Goal: Task Accomplishment & Management: Manage account settings

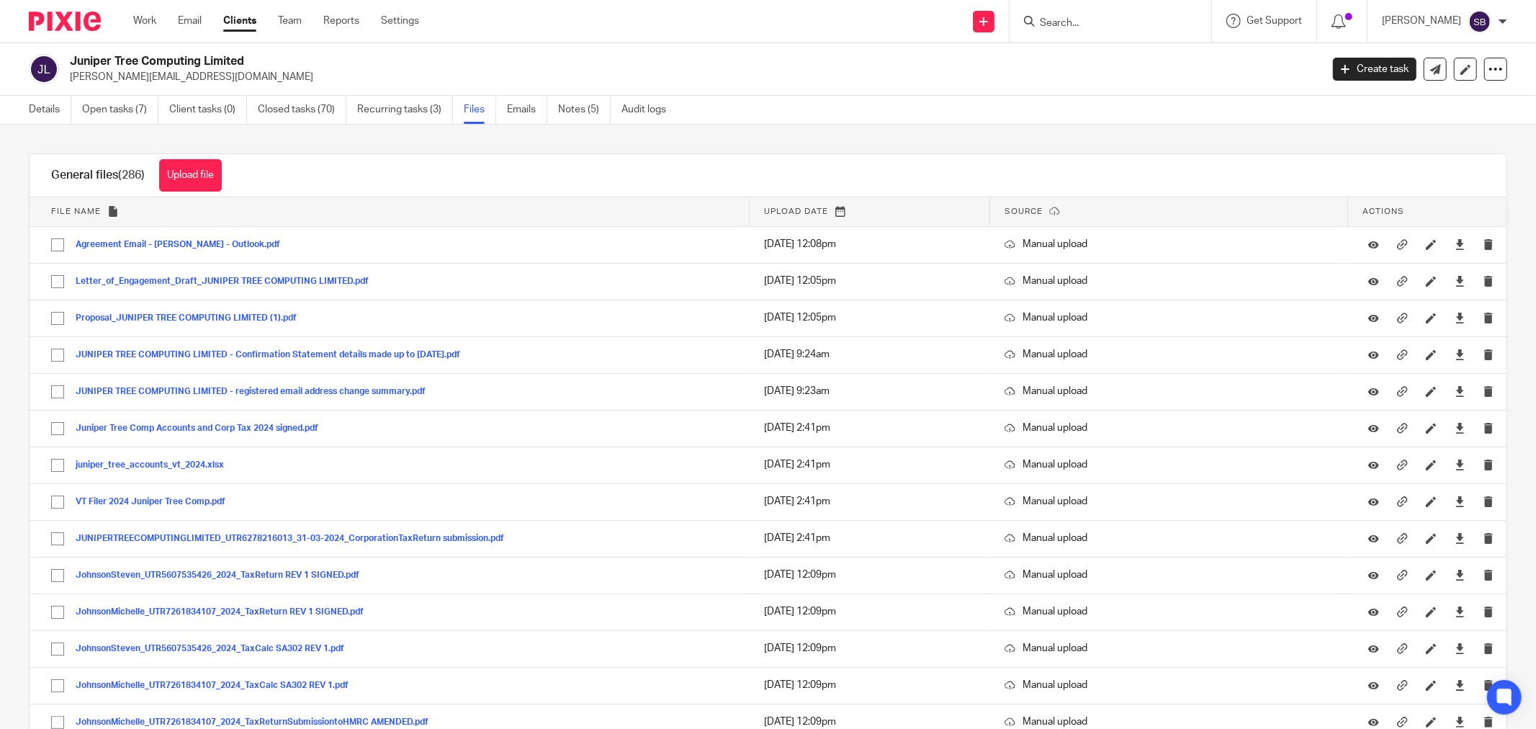
click at [1101, 27] on input "Search" at bounding box center [1104, 23] width 130 height 13
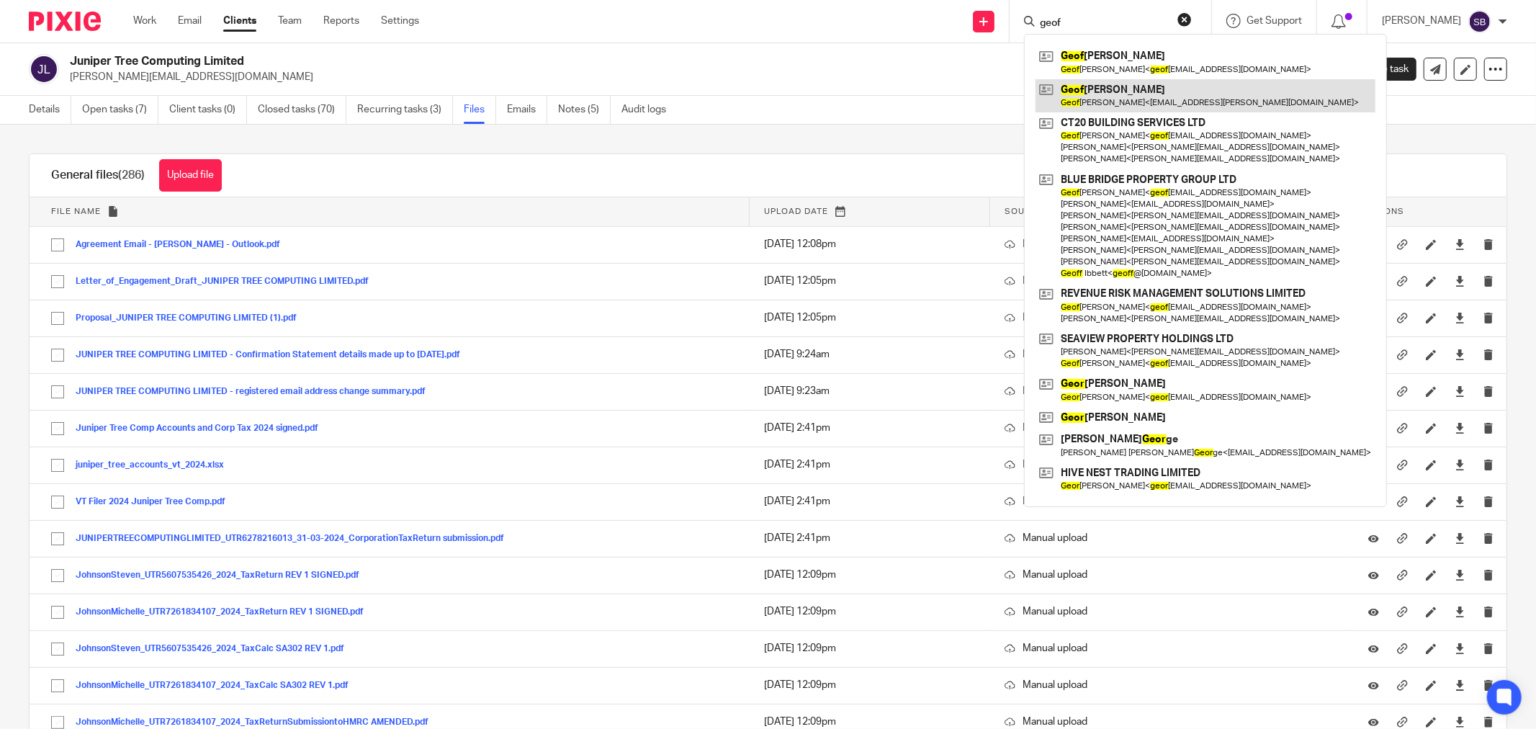
type input "geof"
click at [1149, 87] on link at bounding box center [1206, 95] width 340 height 33
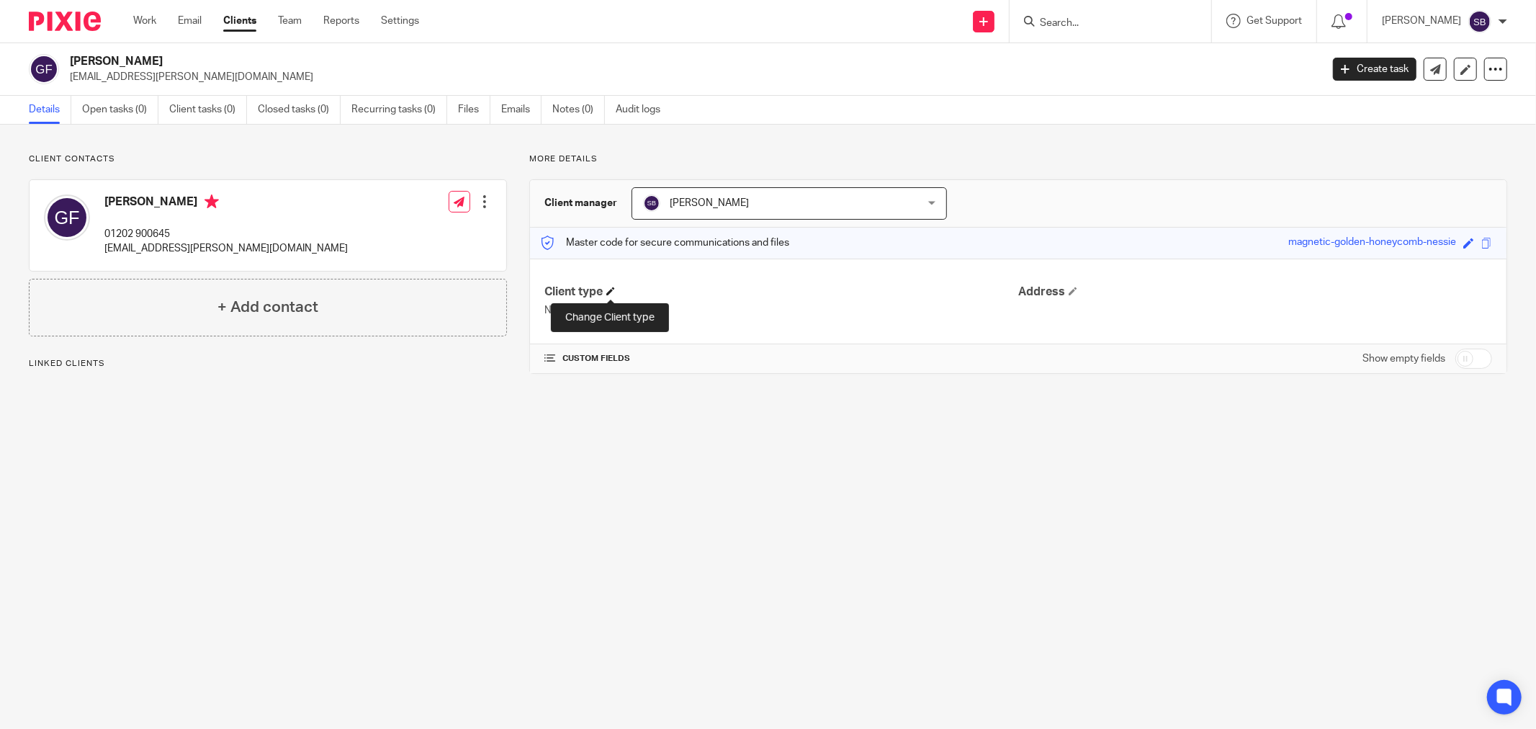
click at [610, 291] on span at bounding box center [610, 291] width 9 height 9
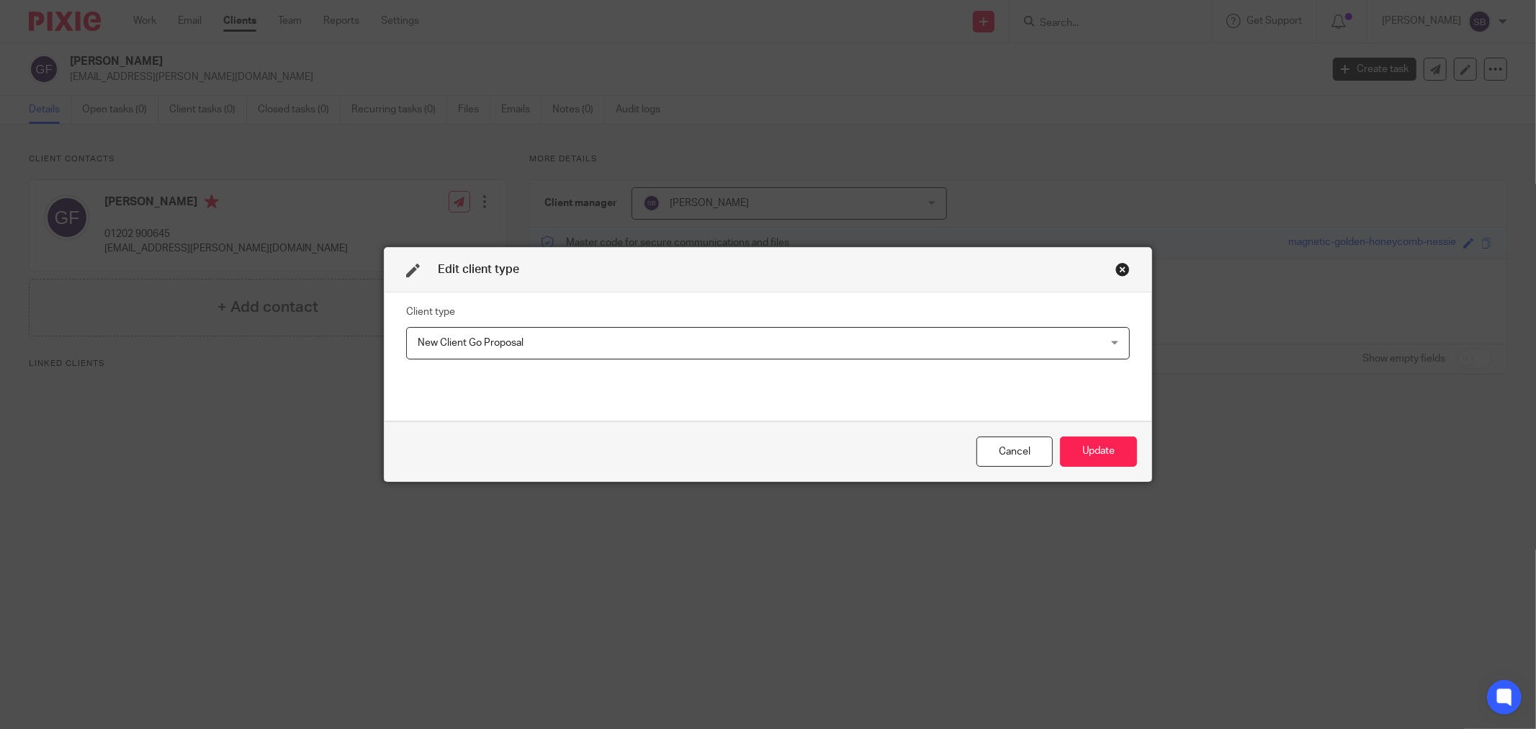
click at [591, 331] on span "New Client Go Proposal" at bounding box center [702, 343] width 569 height 30
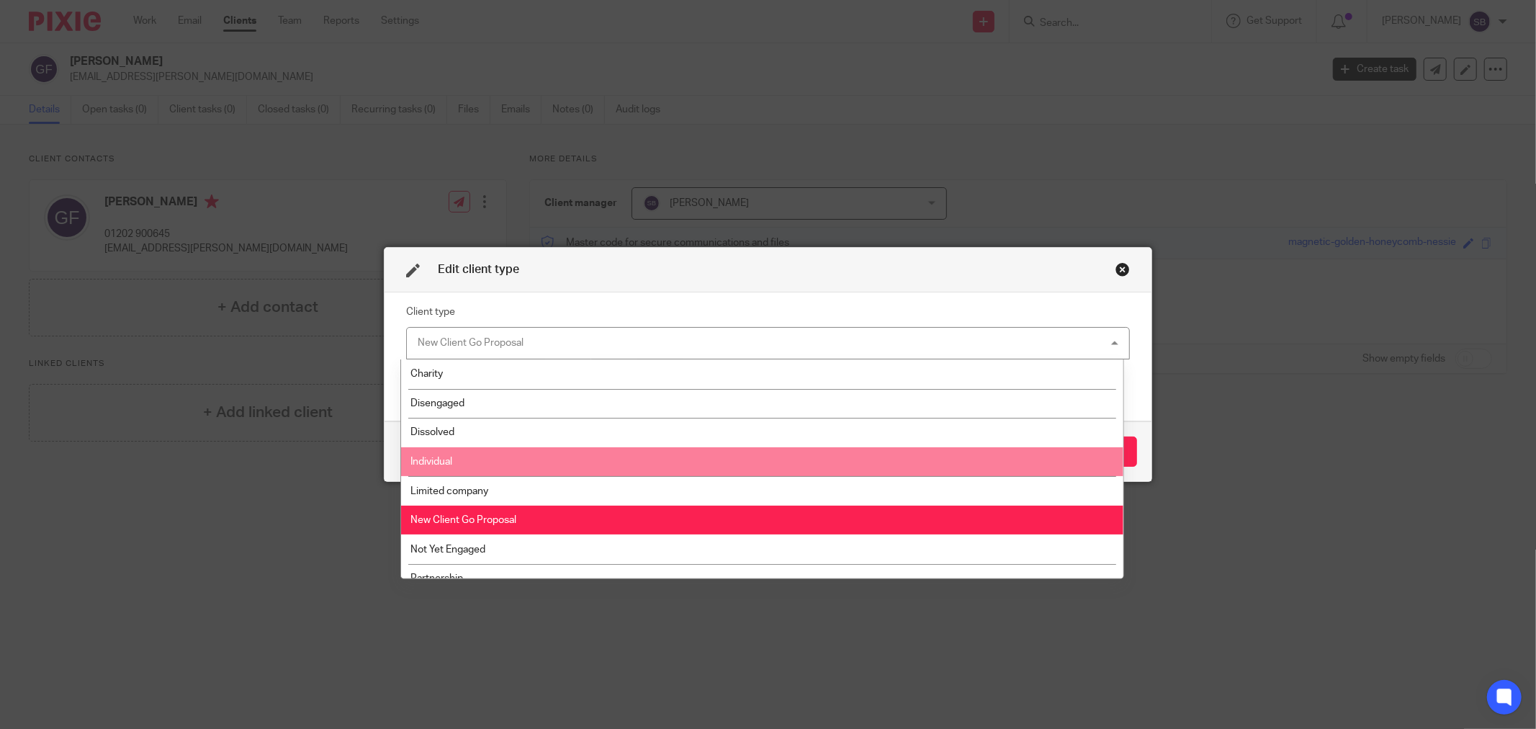
click at [546, 454] on li "Individual" at bounding box center [762, 462] width 722 height 30
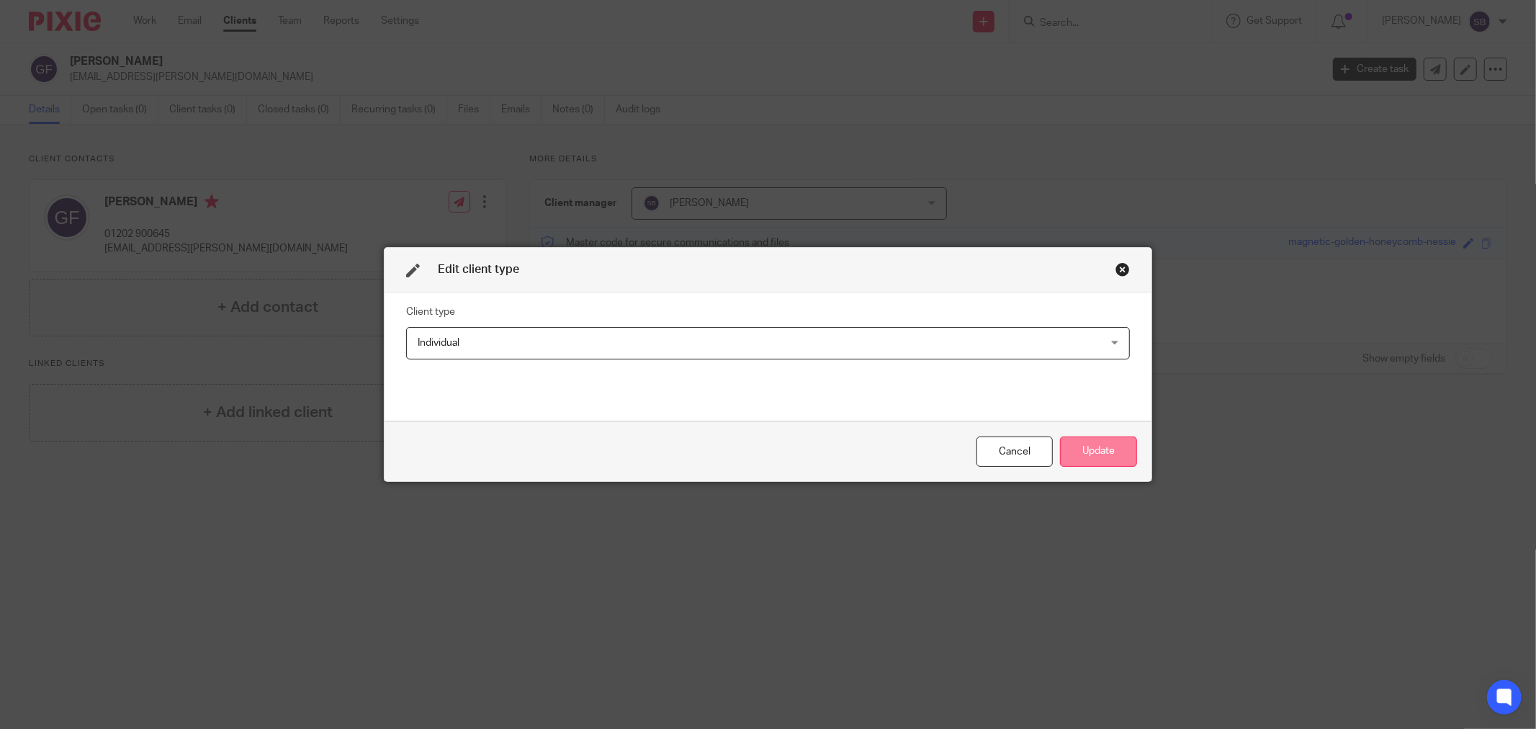
click at [1086, 442] on button "Update" at bounding box center [1098, 451] width 77 height 31
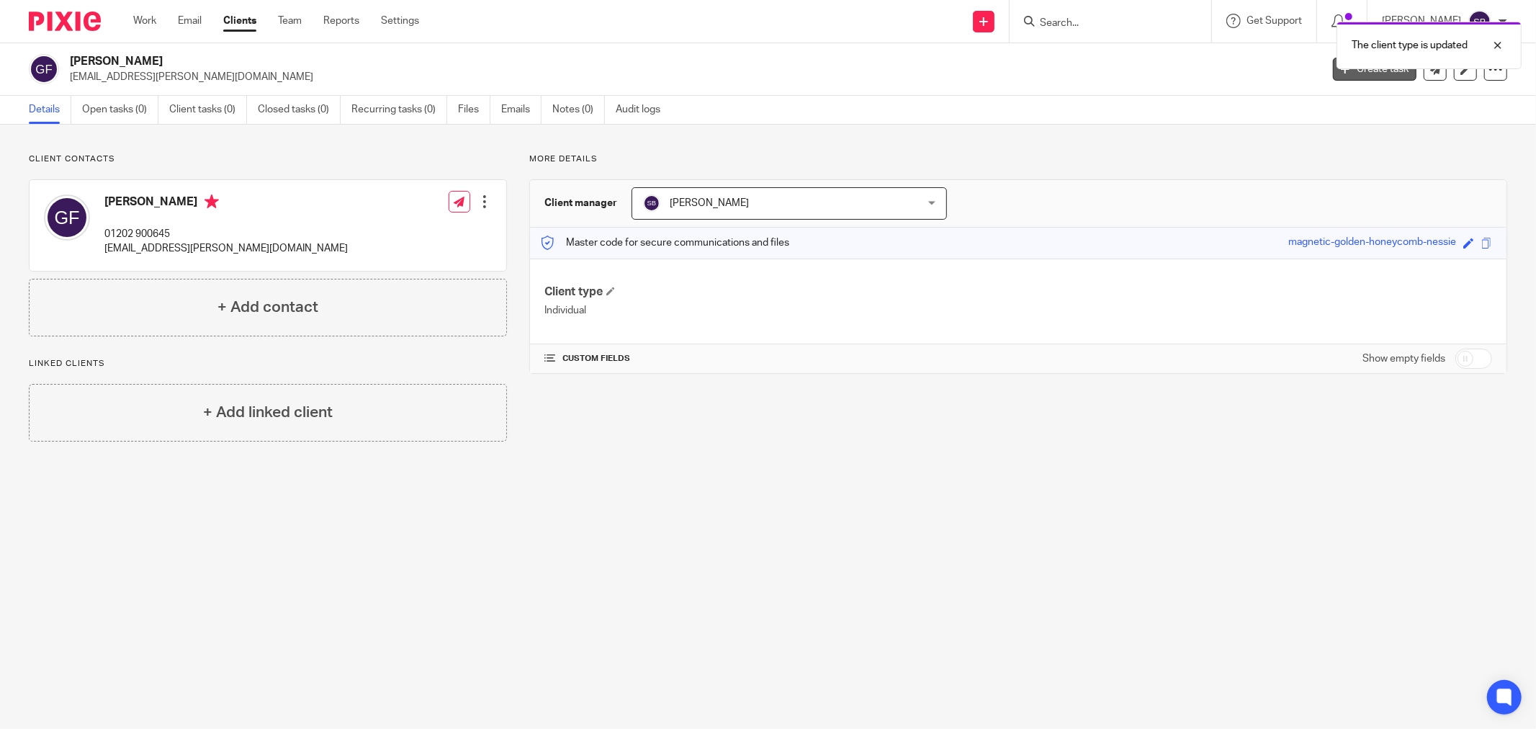
click at [1333, 71] on link "Create task" at bounding box center [1375, 69] width 84 height 23
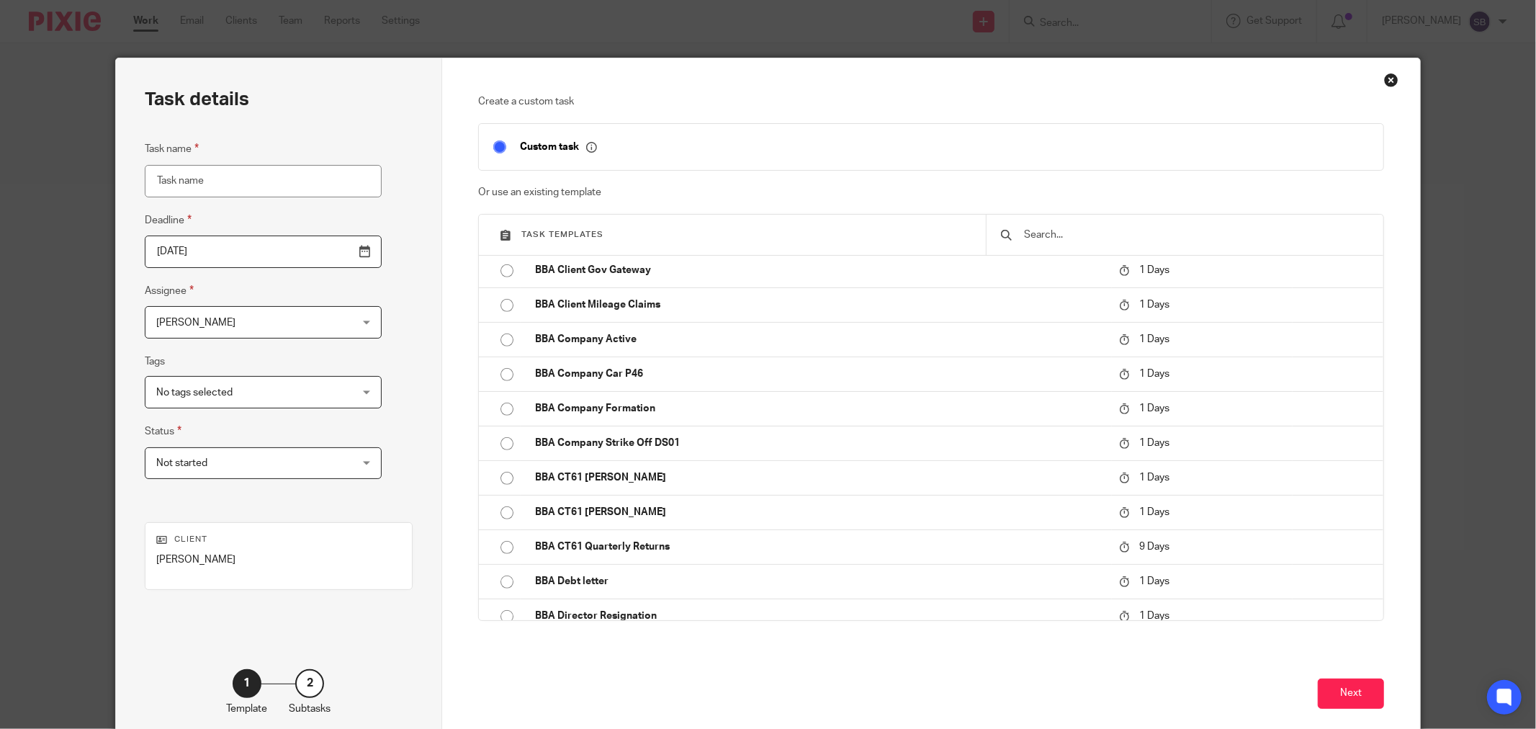
scroll to position [640, 0]
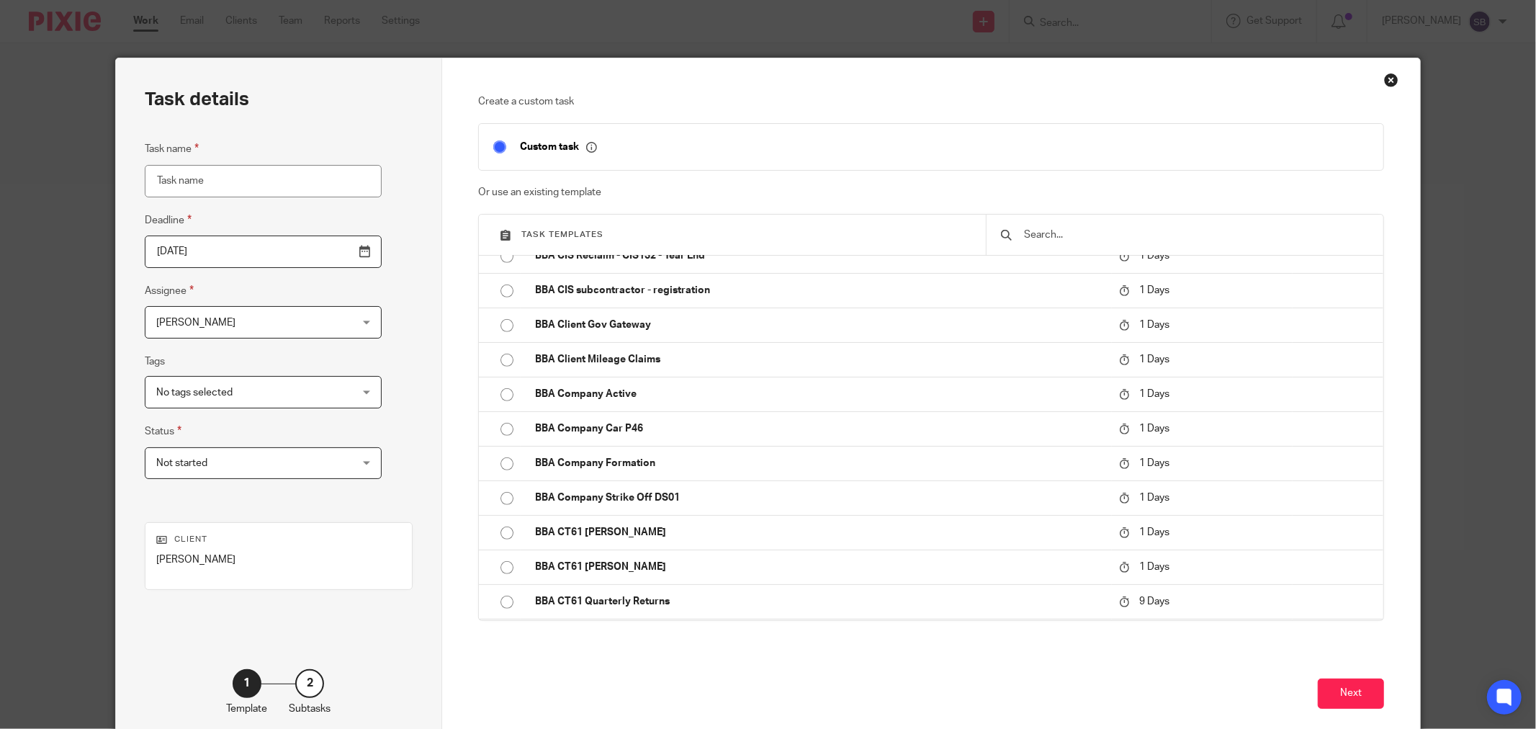
click at [1384, 79] on div "Close this dialog window" at bounding box center [1391, 80] width 14 height 14
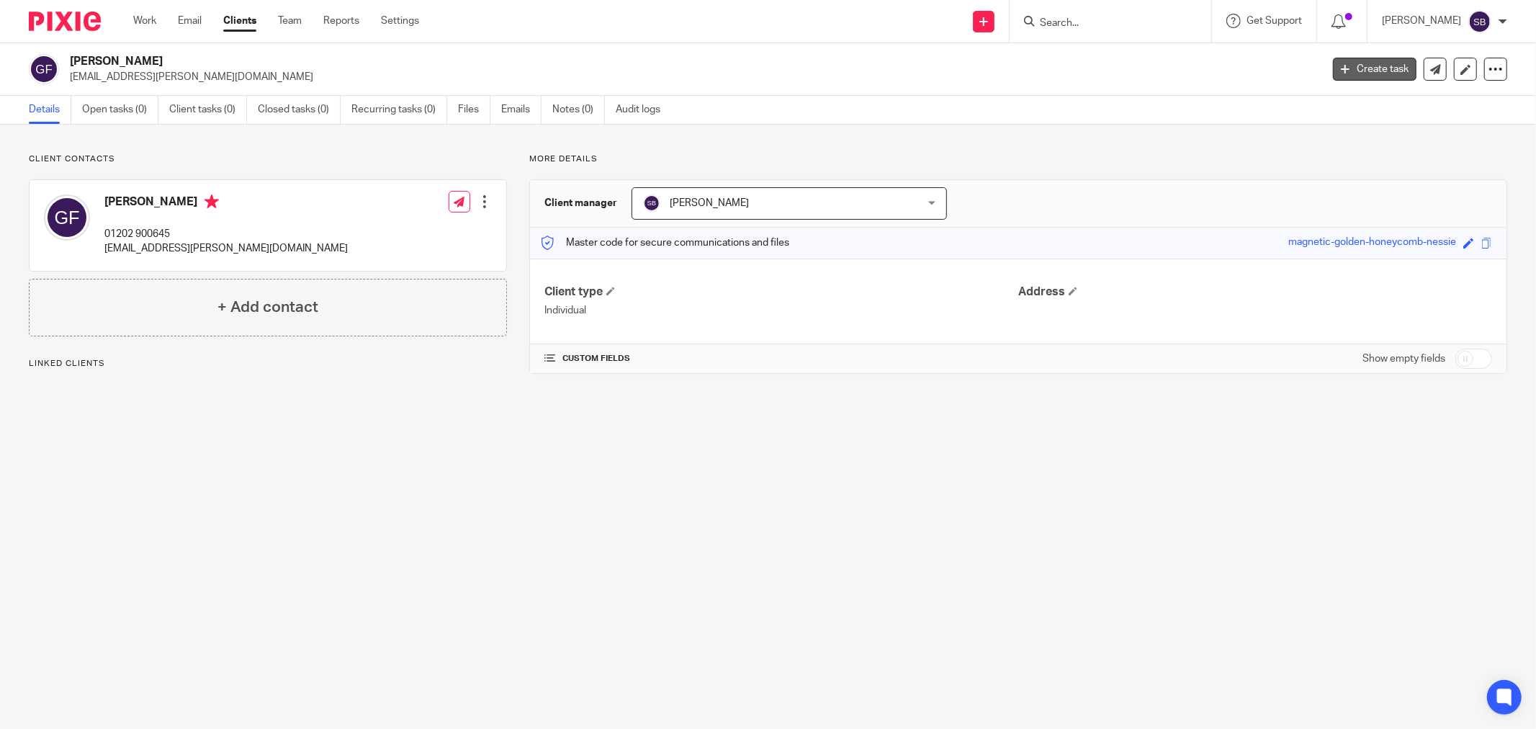
click at [1360, 75] on link "Create task" at bounding box center [1375, 69] width 84 height 23
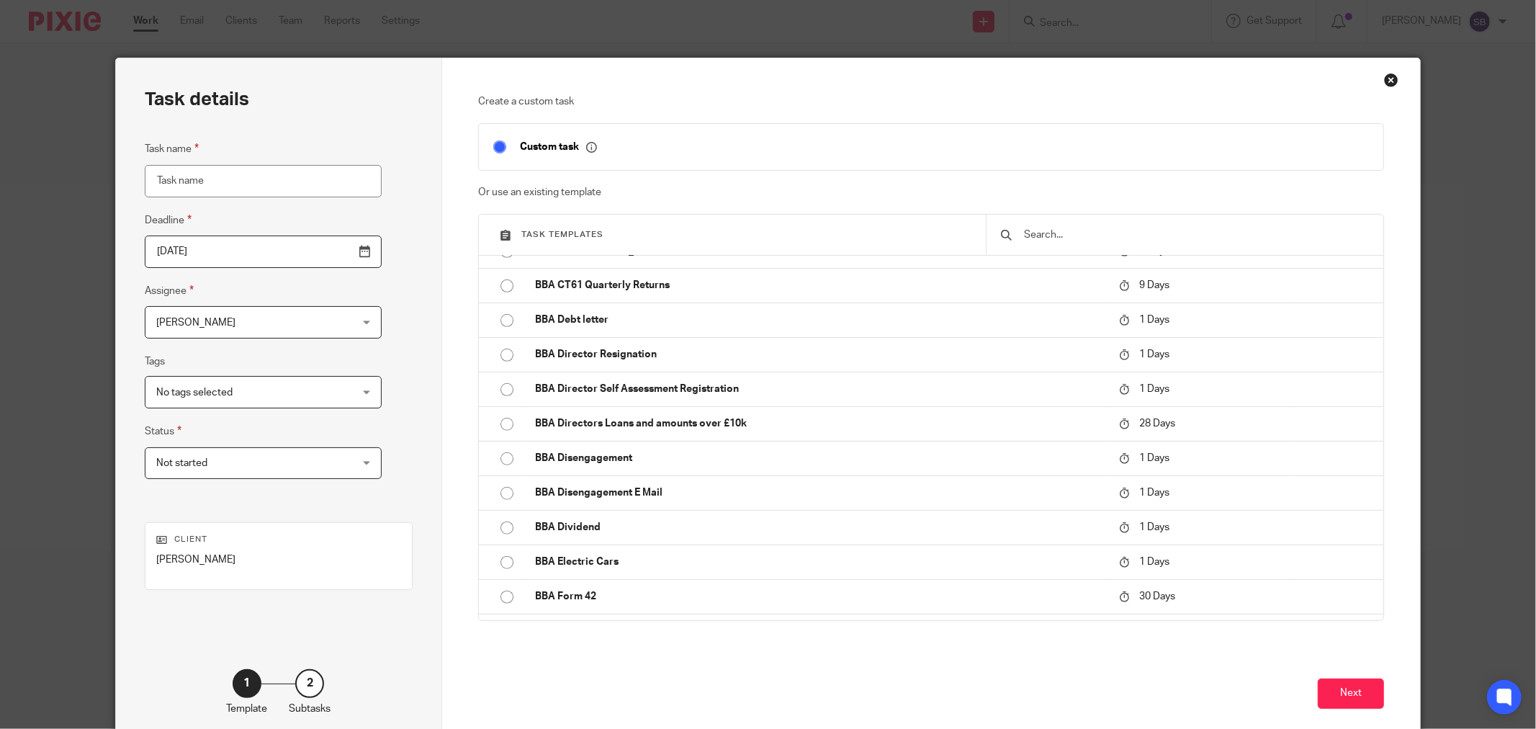
scroll to position [960, 0]
click at [1057, 236] on input "text" at bounding box center [1196, 235] width 346 height 16
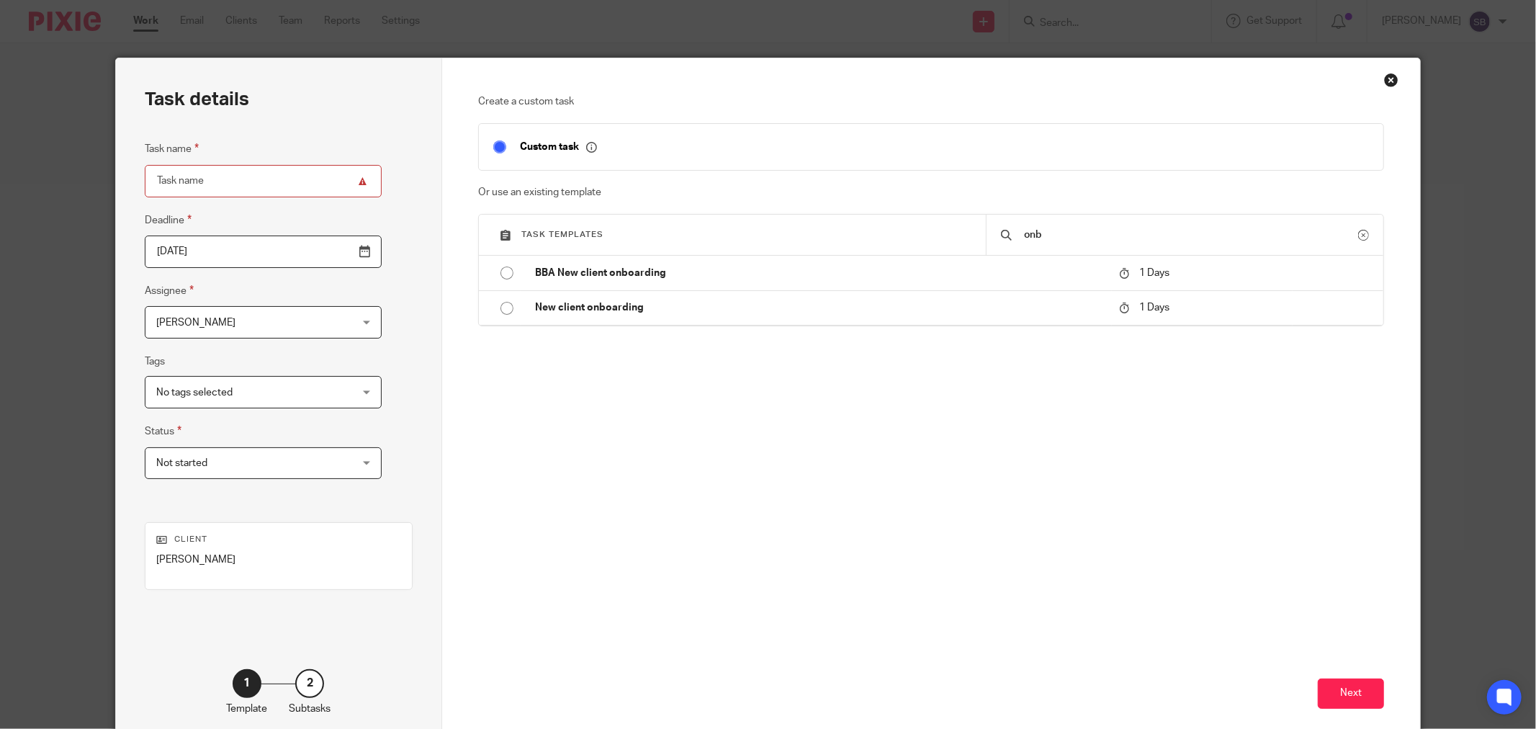
scroll to position [0, 0]
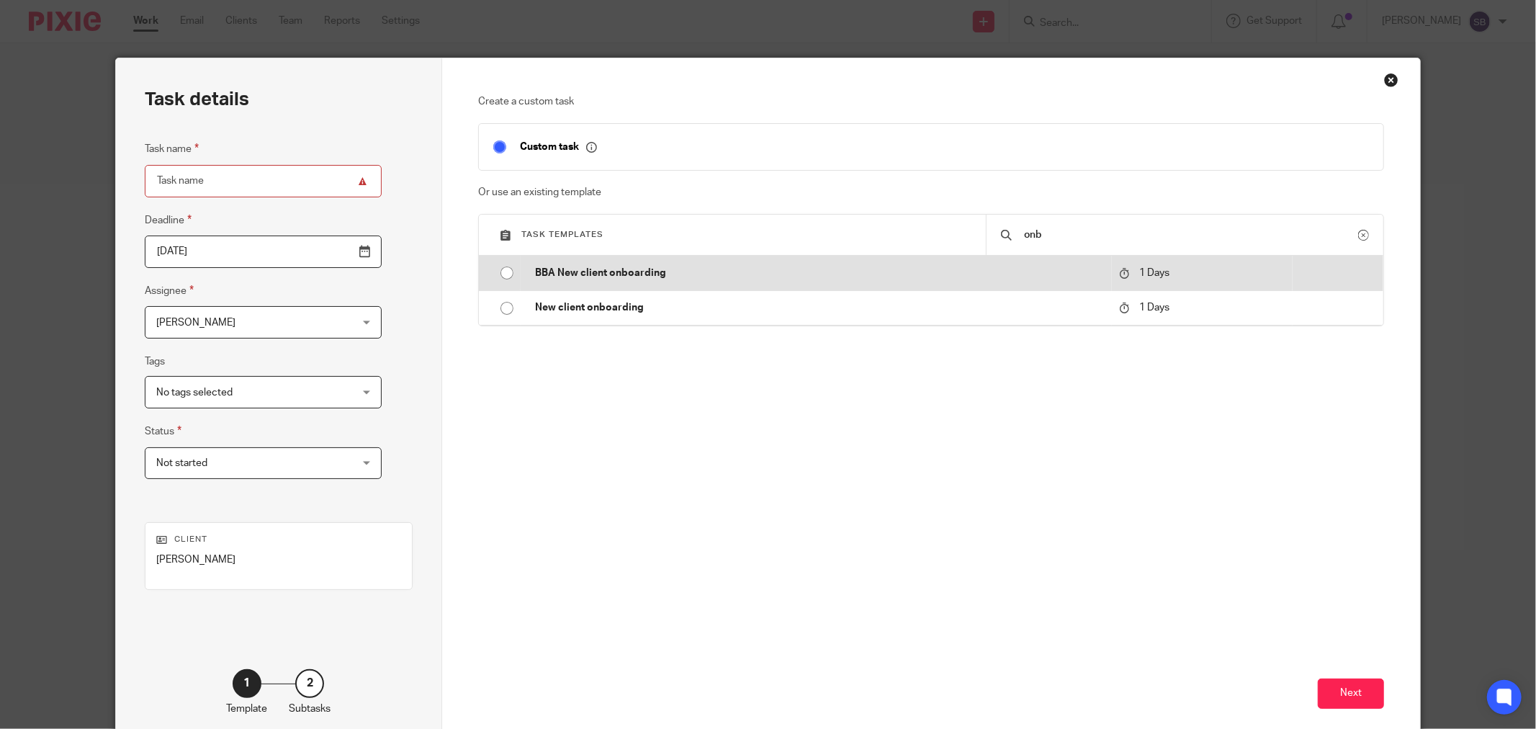
type input "onb"
click at [700, 282] on td "BBA New client onboarding" at bounding box center [816, 273] width 591 height 35
type input "2025-08-21"
type input "BBA New client onboarding"
checkbox input "false"
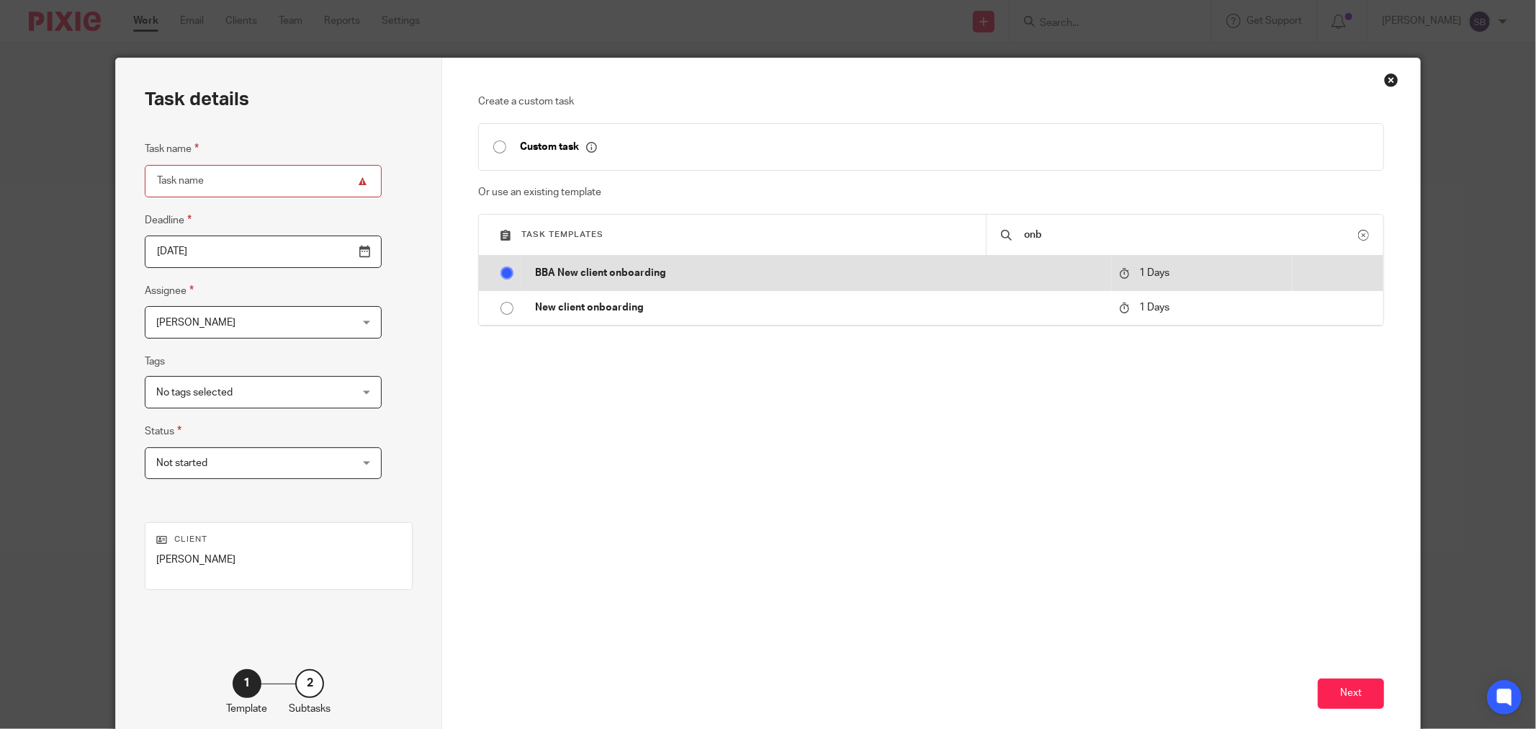
radio input "true"
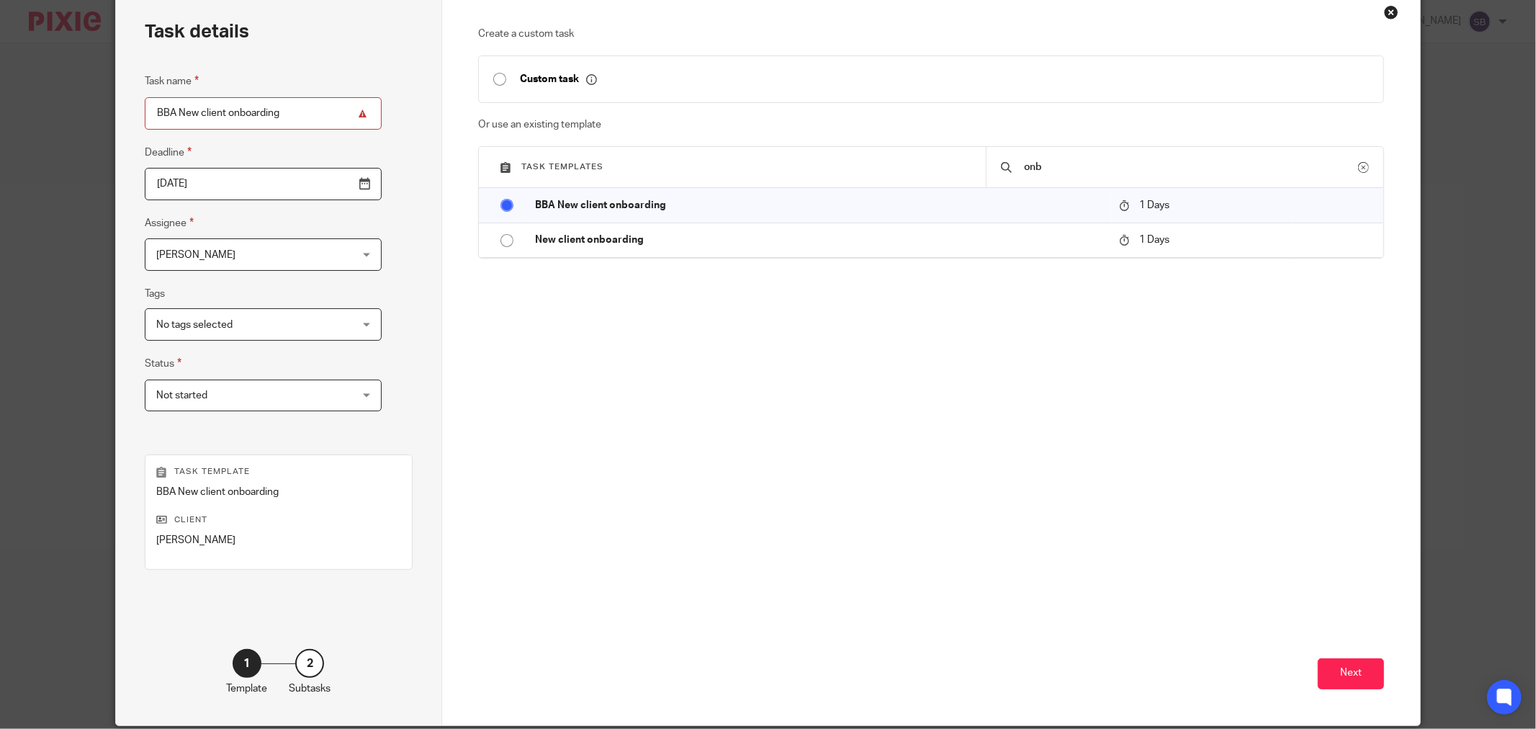
scroll to position [122, 0]
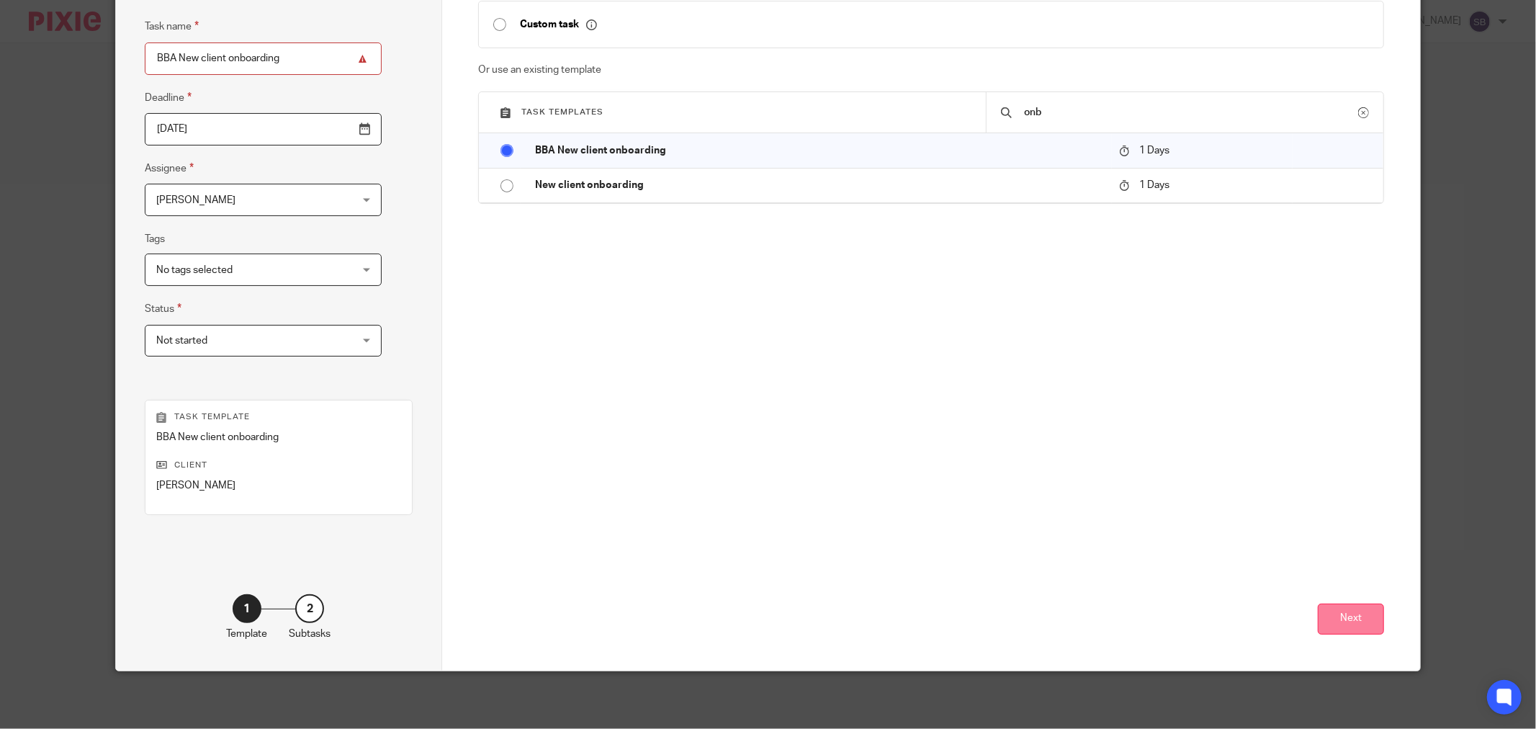
click at [1332, 627] on button "Next" at bounding box center [1351, 619] width 66 height 31
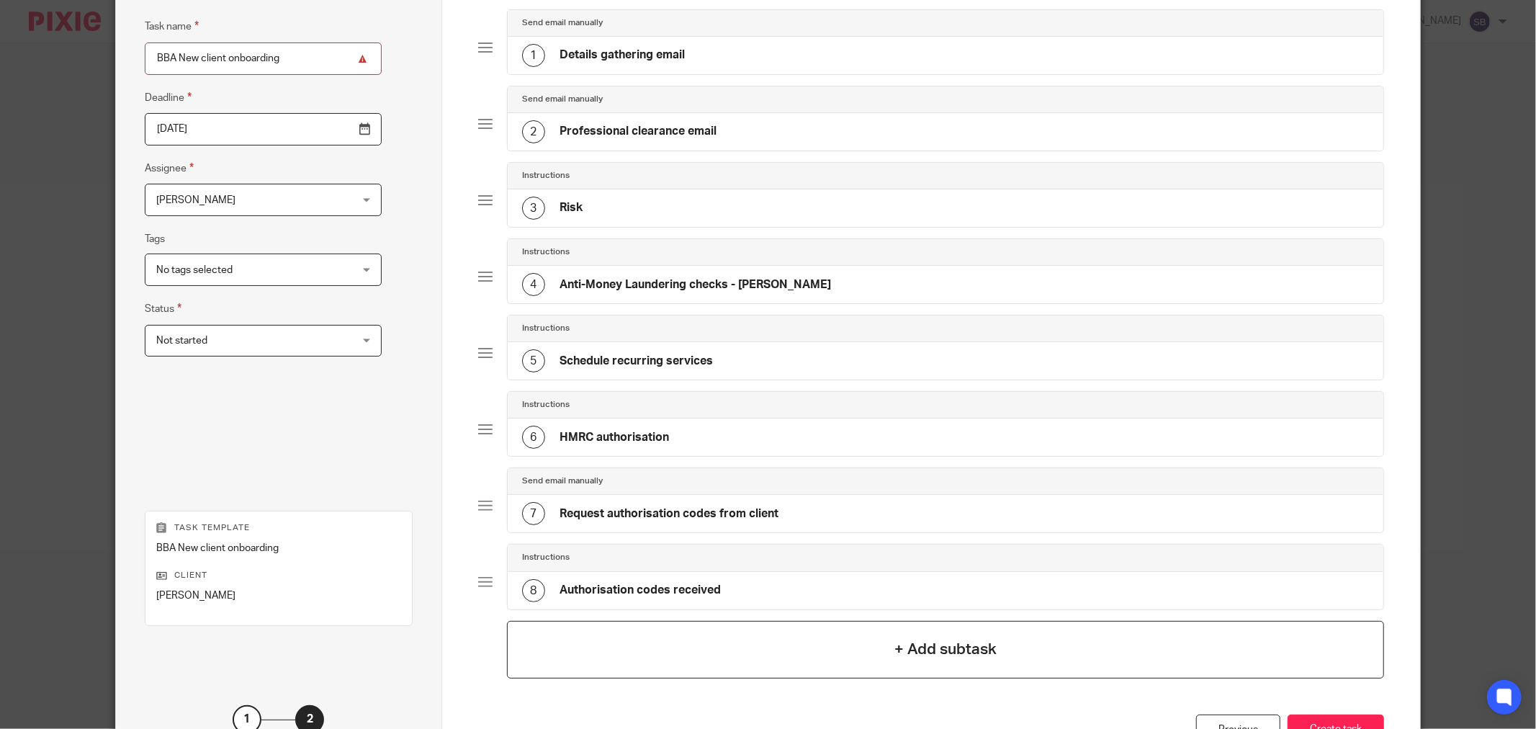
scroll to position [234, 0]
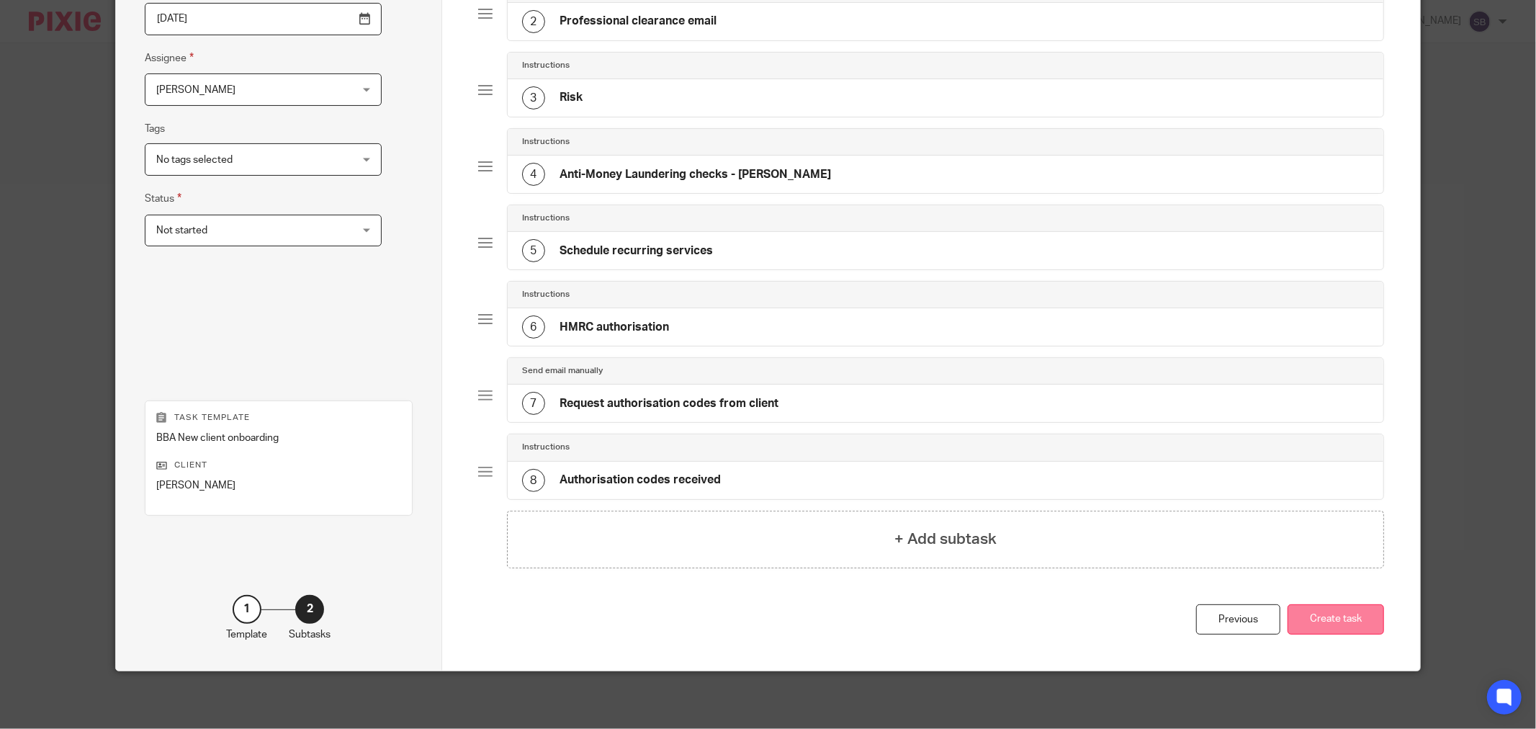
click at [1331, 623] on button "Create task" at bounding box center [1336, 619] width 97 height 31
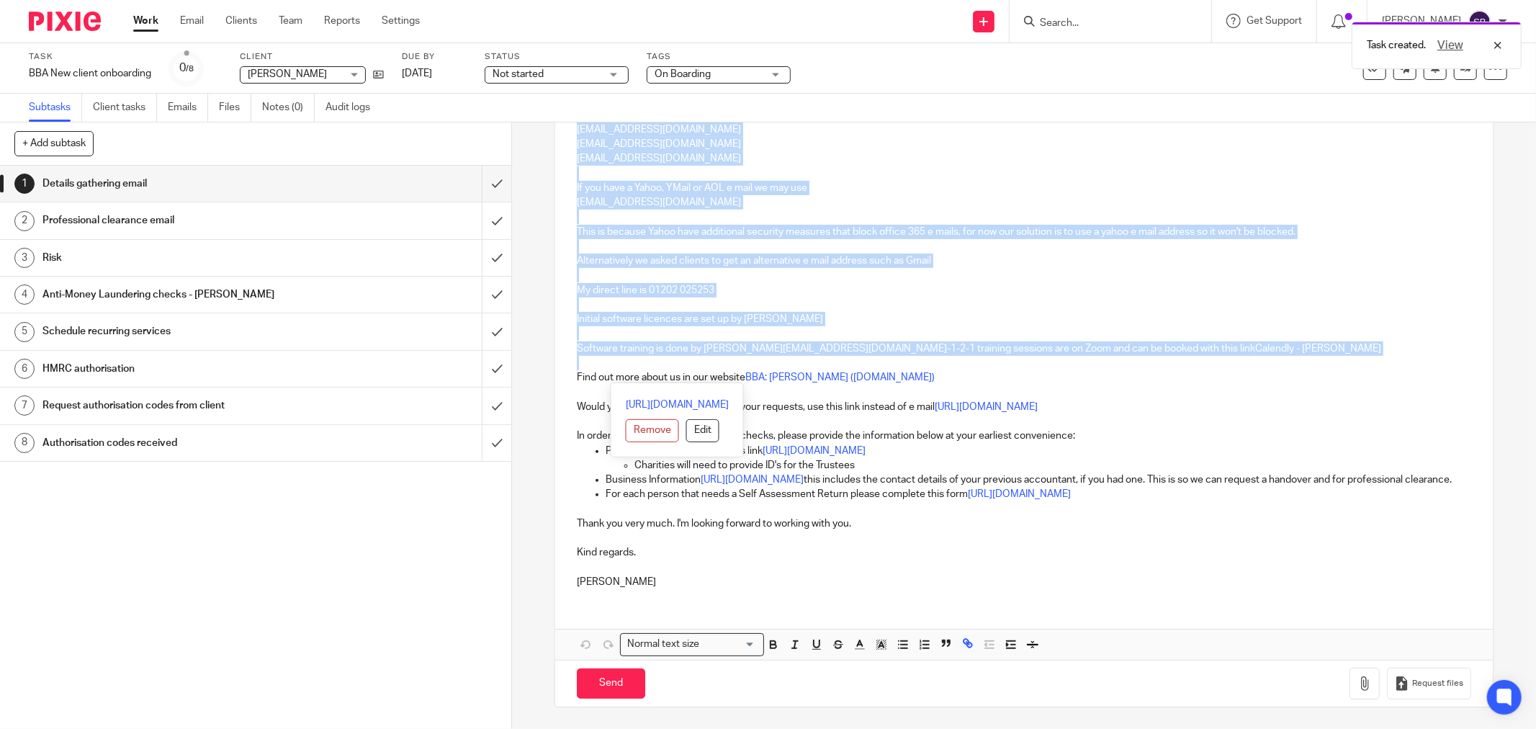
scroll to position [442, 0]
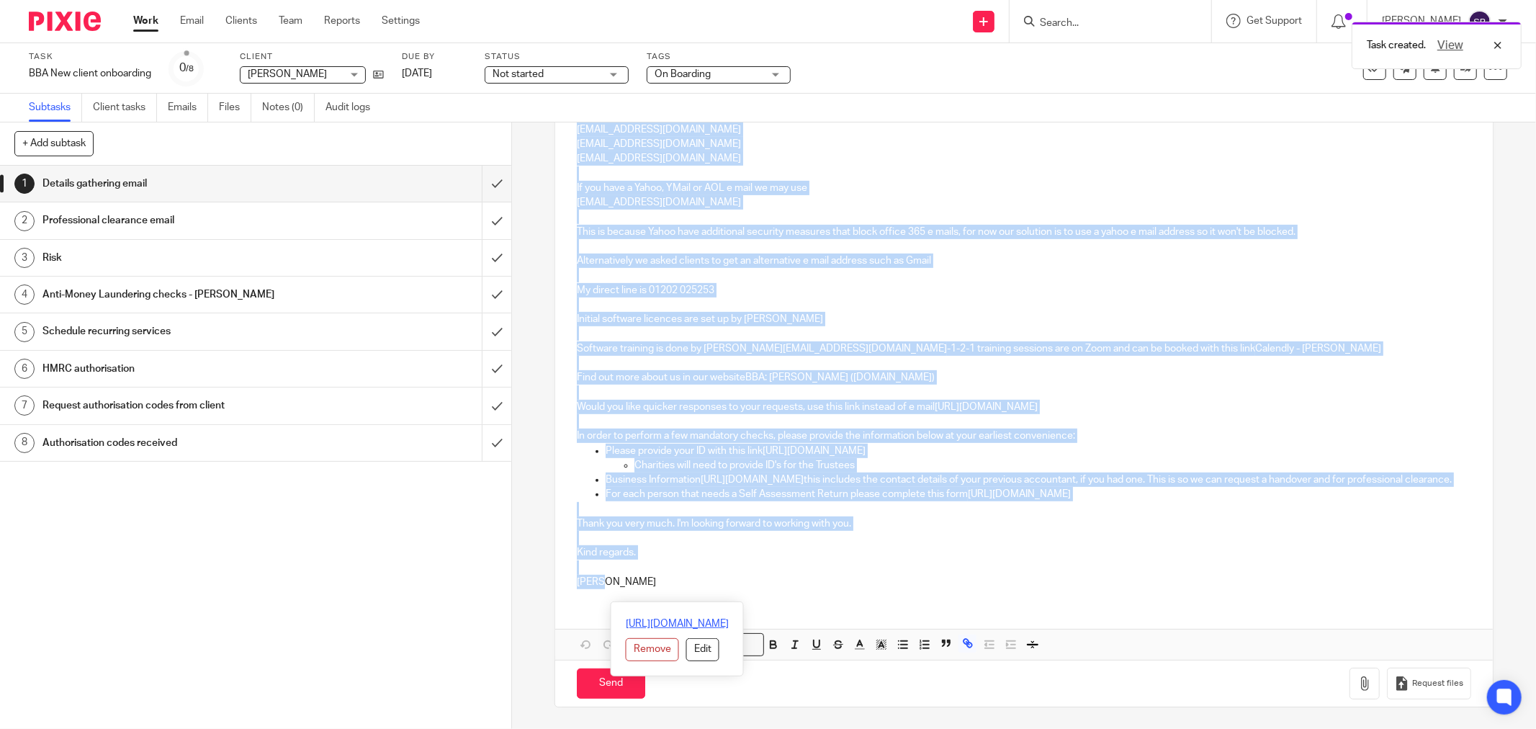
drag, startPoint x: 573, startPoint y: 305, endPoint x: 761, endPoint y: 603, distance: 352.5
click at [761, 603] on div "Hi [PERSON_NAME], [PERSON_NAME] Welcome to [PERSON_NAME] Business Advisers Ltd.…" at bounding box center [1024, 259] width 938 height 799
copy div "Hi [PERSON_NAME], [PERSON_NAME] Welcome to [PERSON_NAME] Business Advisers Ltd.…"
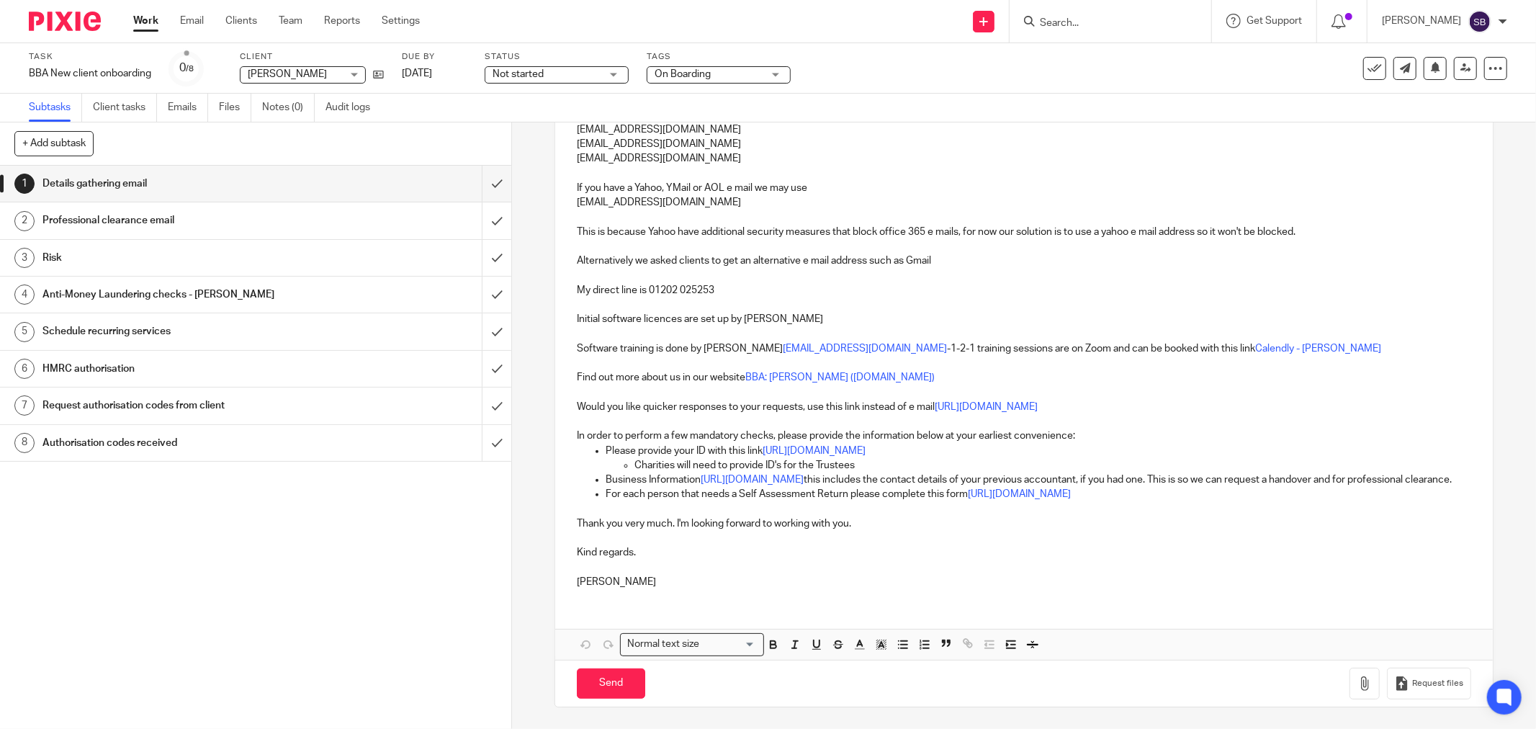
click at [1150, 17] on input "Search" at bounding box center [1104, 23] width 130 height 13
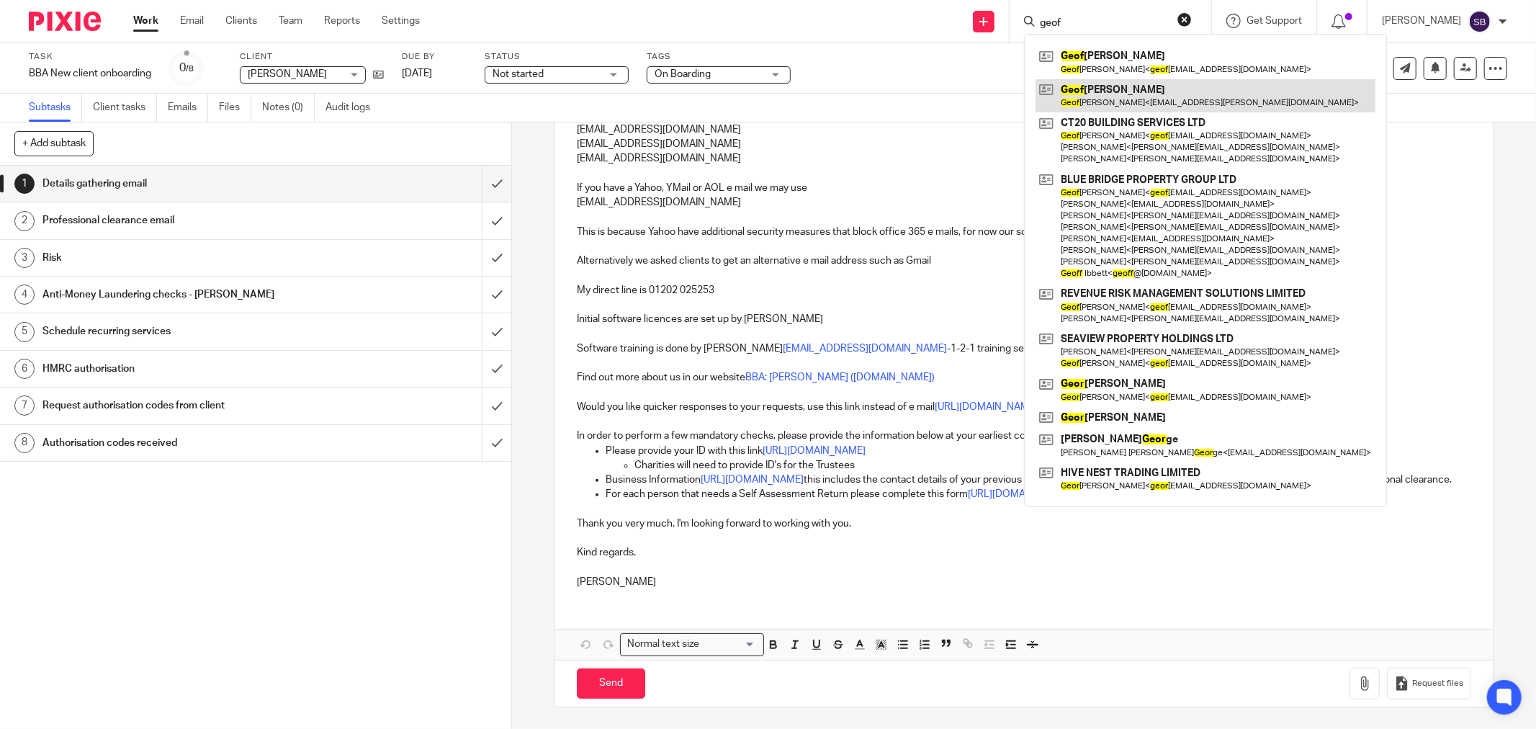
type input "geof"
click at [1168, 104] on link at bounding box center [1206, 95] width 340 height 33
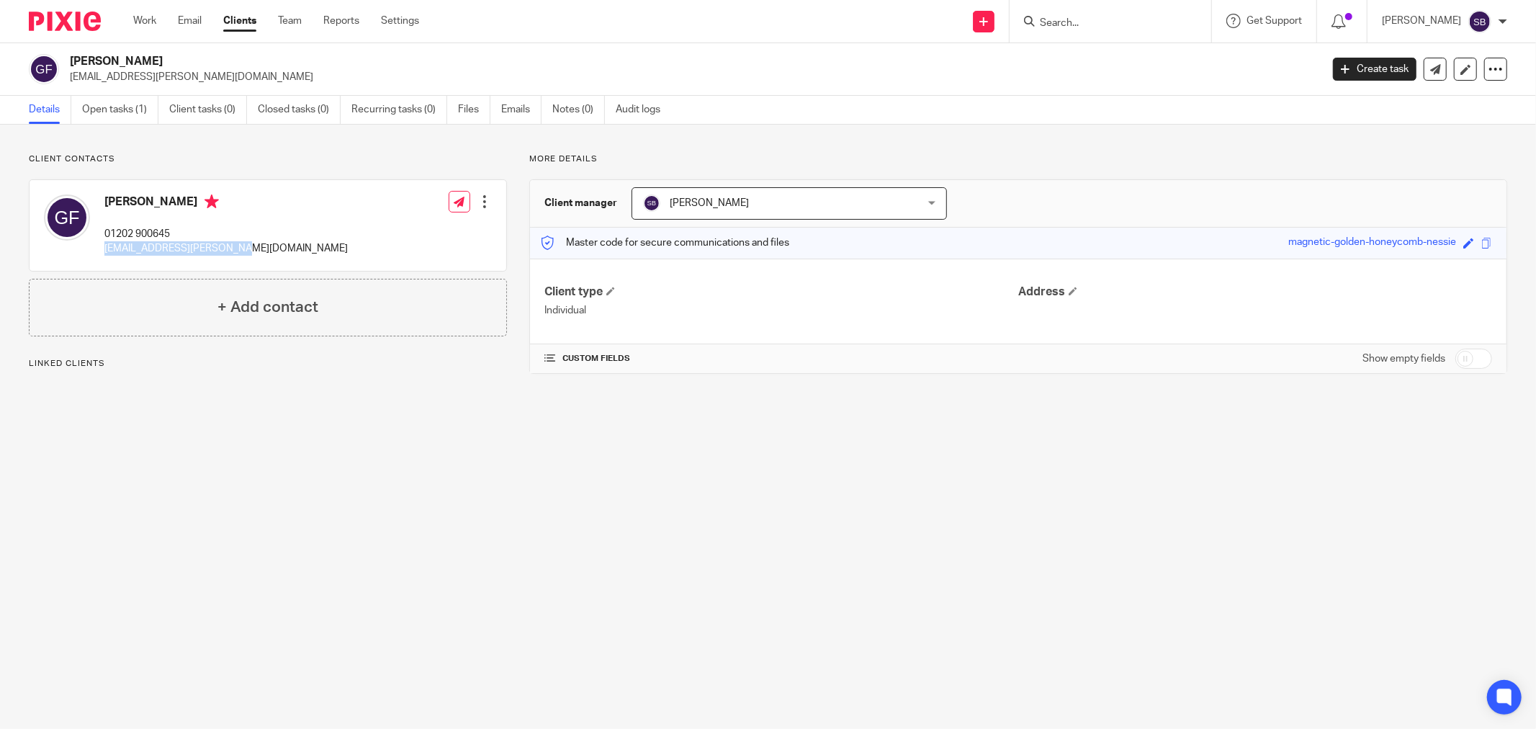
drag, startPoint x: 101, startPoint y: 250, endPoint x: 274, endPoint y: 254, distance: 173.6
click at [274, 254] on div "Geoff Funnell 01202 900645 sundial.poole@yahoo.co.uk Edit contact Create client…" at bounding box center [268, 225] width 477 height 91
copy p "[EMAIL_ADDRESS][PERSON_NAME][DOMAIN_NAME]"
click at [1140, 22] on input "Search" at bounding box center [1104, 23] width 130 height 13
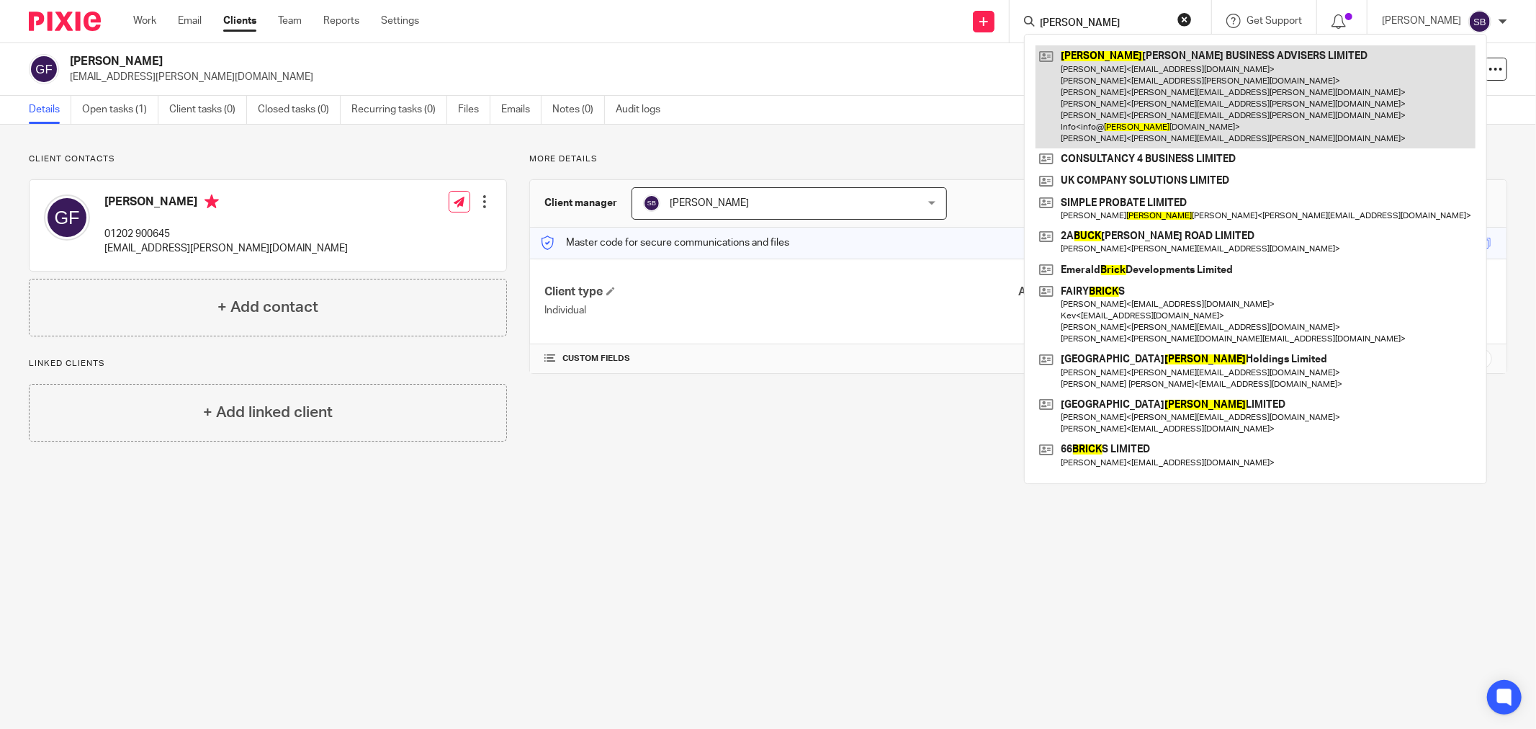
type input "bick"
click at [1164, 80] on link at bounding box center [1256, 96] width 440 height 103
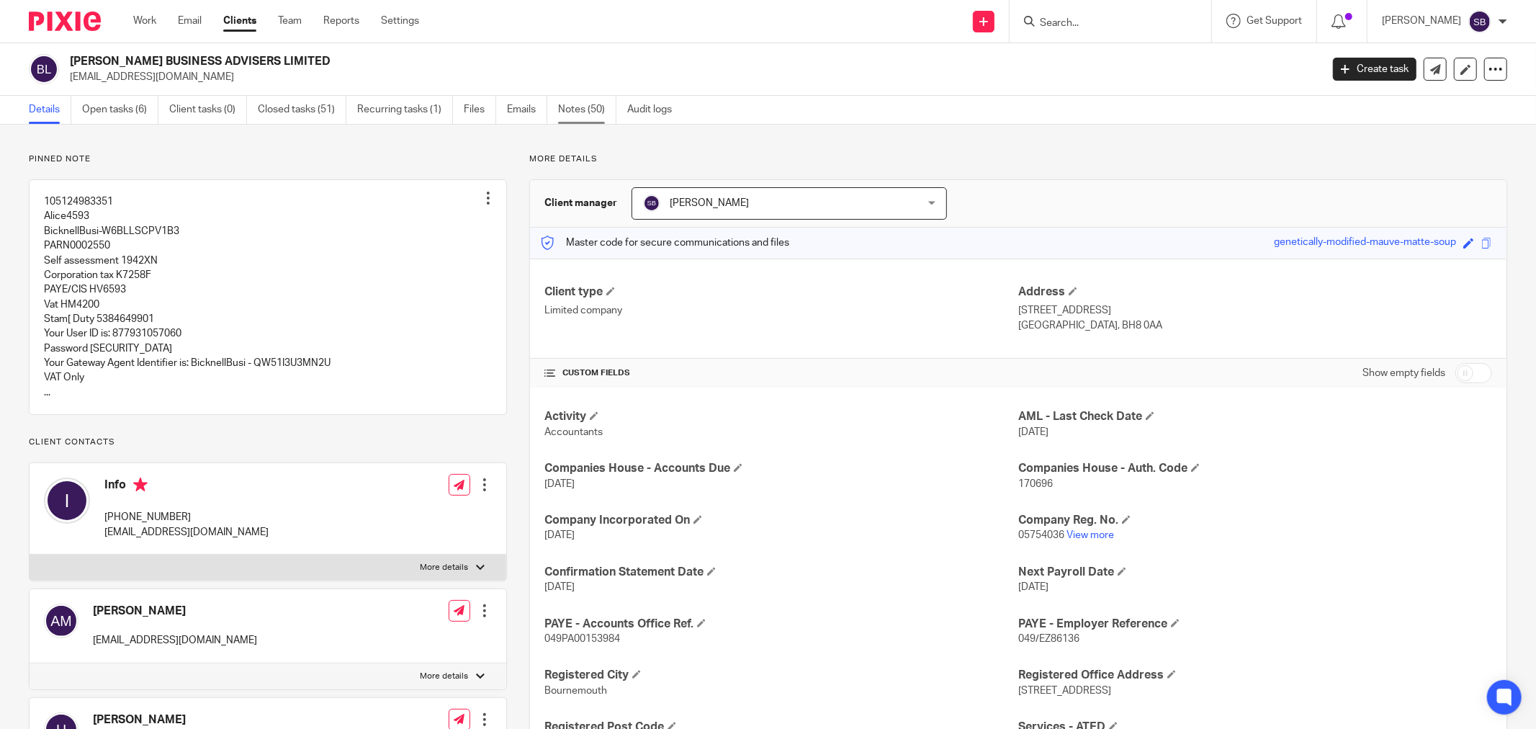
click at [576, 106] on link "Notes (50)" at bounding box center [587, 110] width 58 height 28
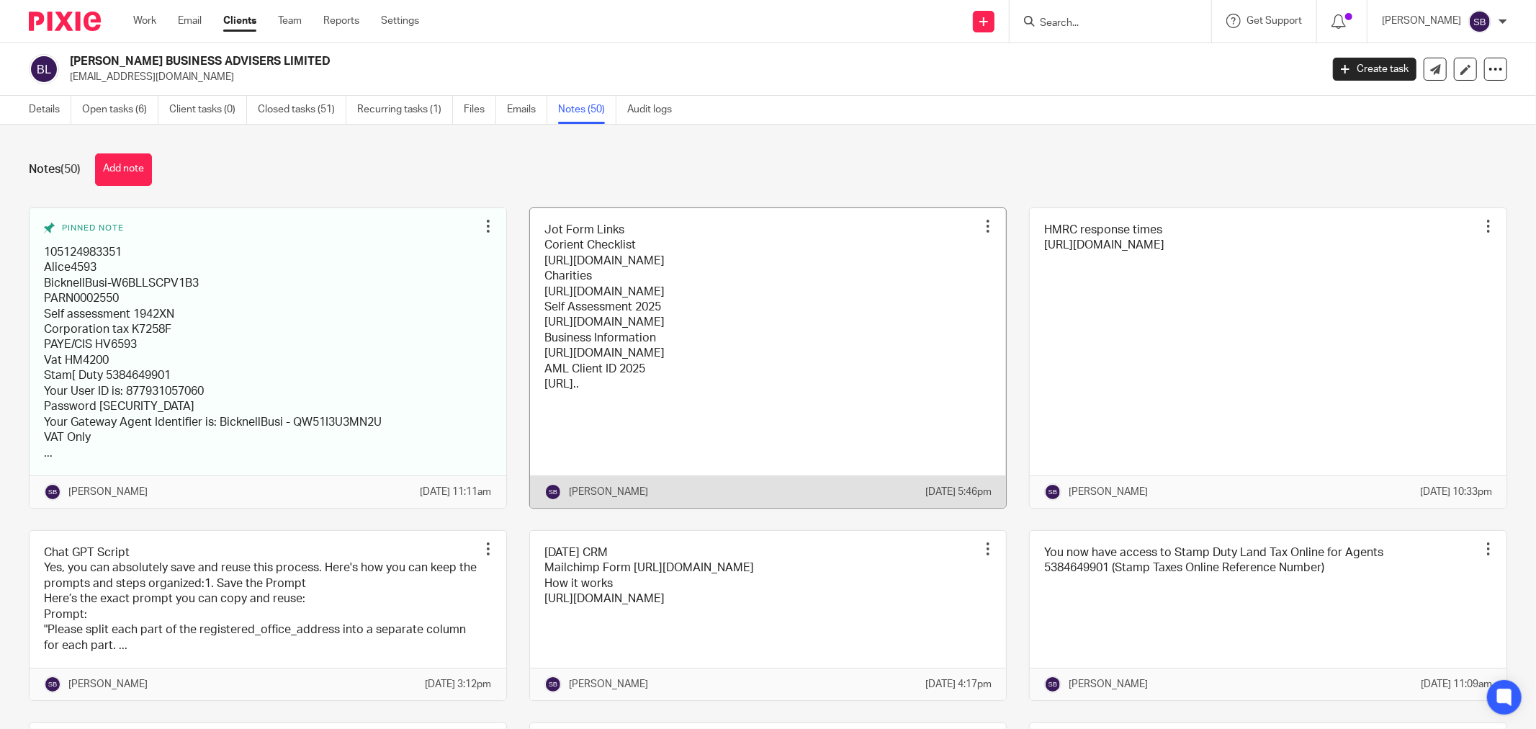
click at [890, 326] on link at bounding box center [768, 358] width 477 height 300
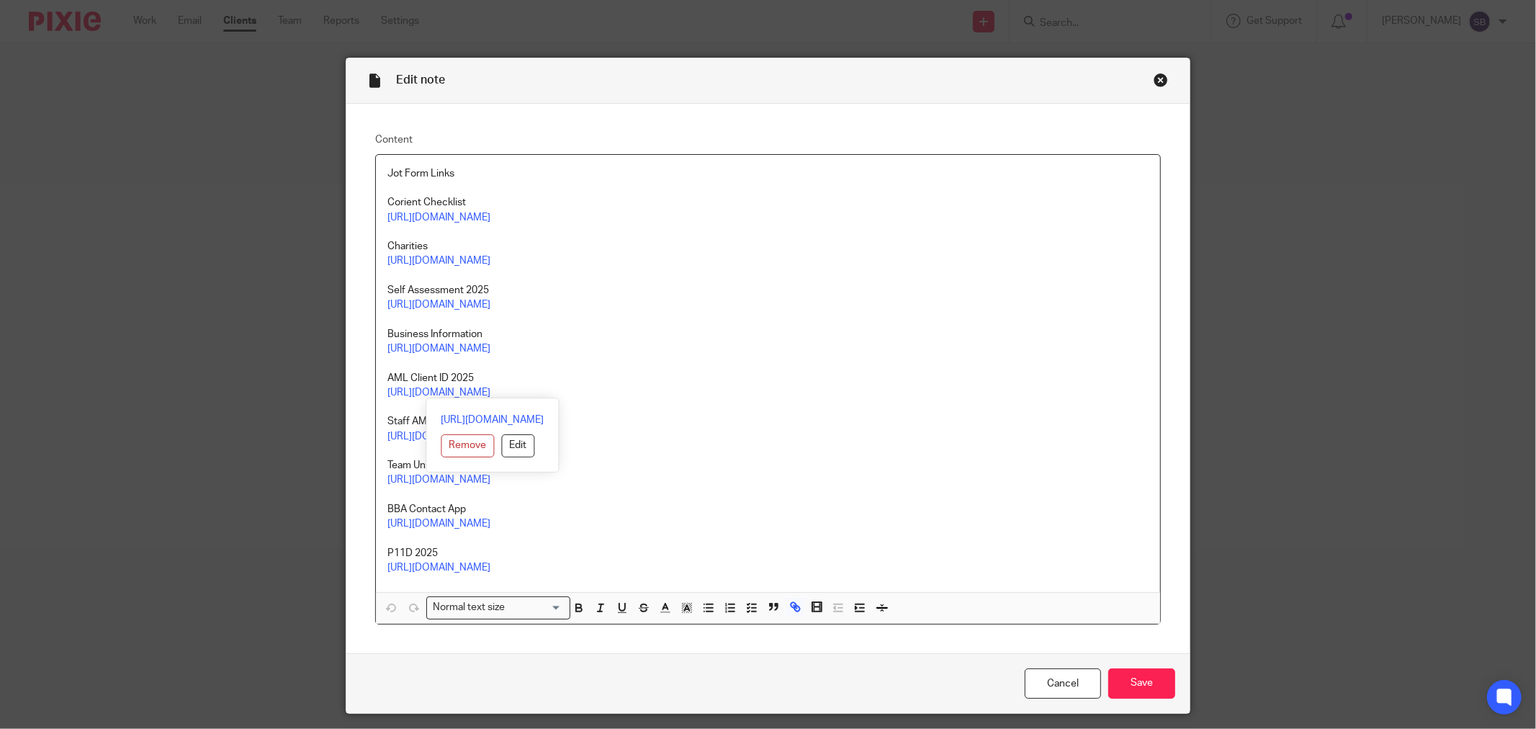
drag, startPoint x: 379, startPoint y: 395, endPoint x: 630, endPoint y: 393, distance: 251.4
click at [630, 393] on div "Jot Form Links Corient Checklist [URL][DOMAIN_NAME] Charities [URL][DOMAIN_NAME…" at bounding box center [768, 373] width 784 height 437
copy link "[URL][DOMAIN_NAME]"
click at [1154, 76] on div "Close this dialog window" at bounding box center [1161, 80] width 14 height 14
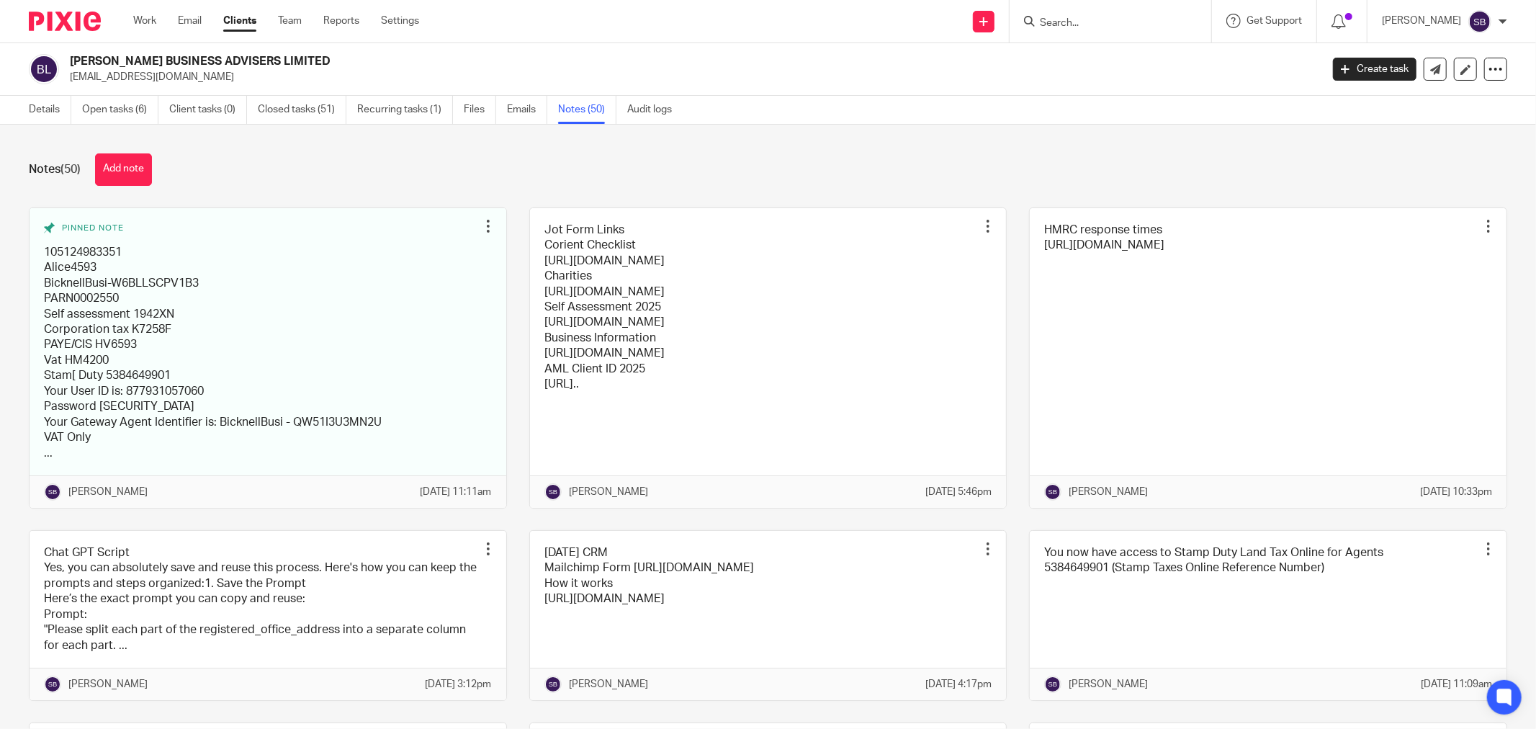
click at [1118, 23] on input "Search" at bounding box center [1104, 23] width 130 height 13
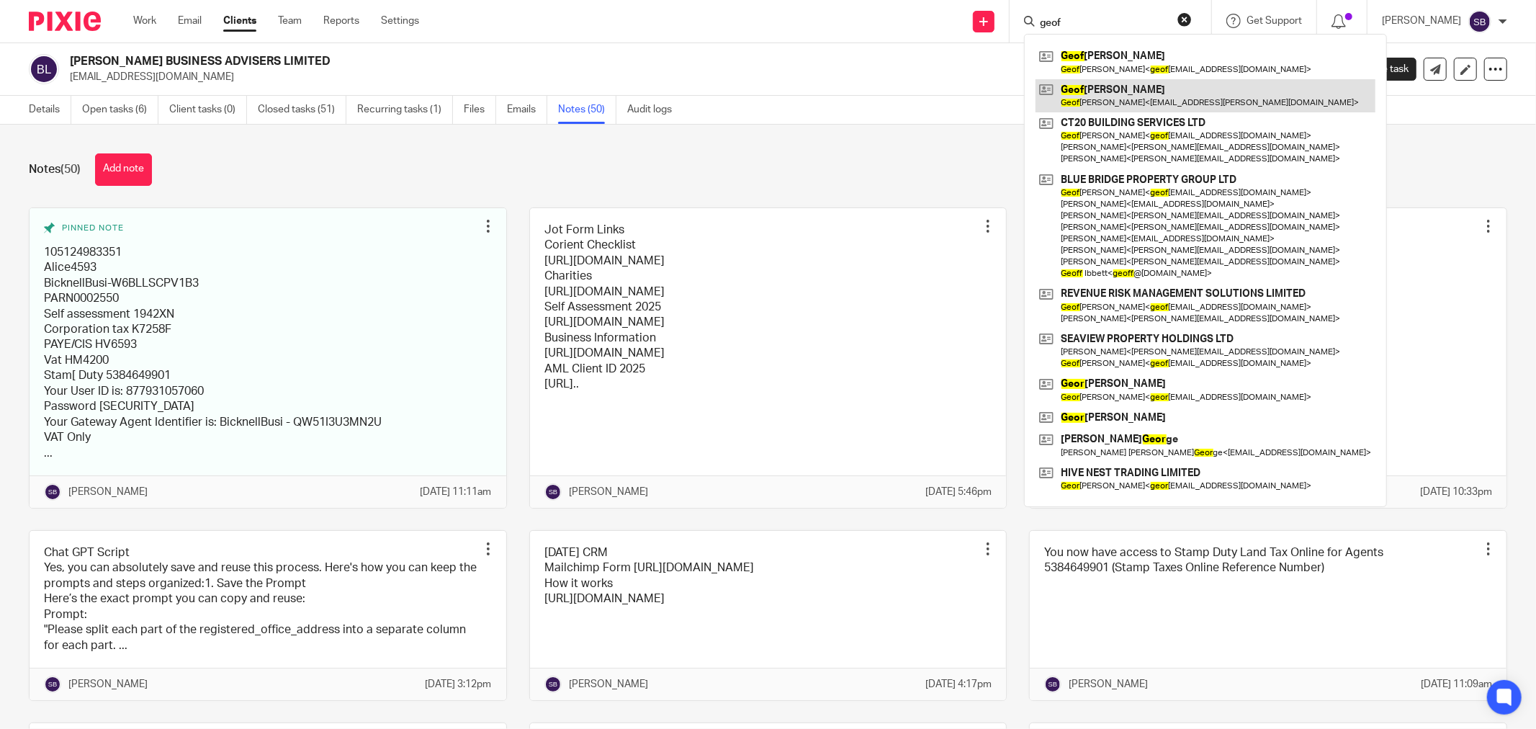
type input "geof"
click at [1157, 104] on link at bounding box center [1206, 95] width 340 height 33
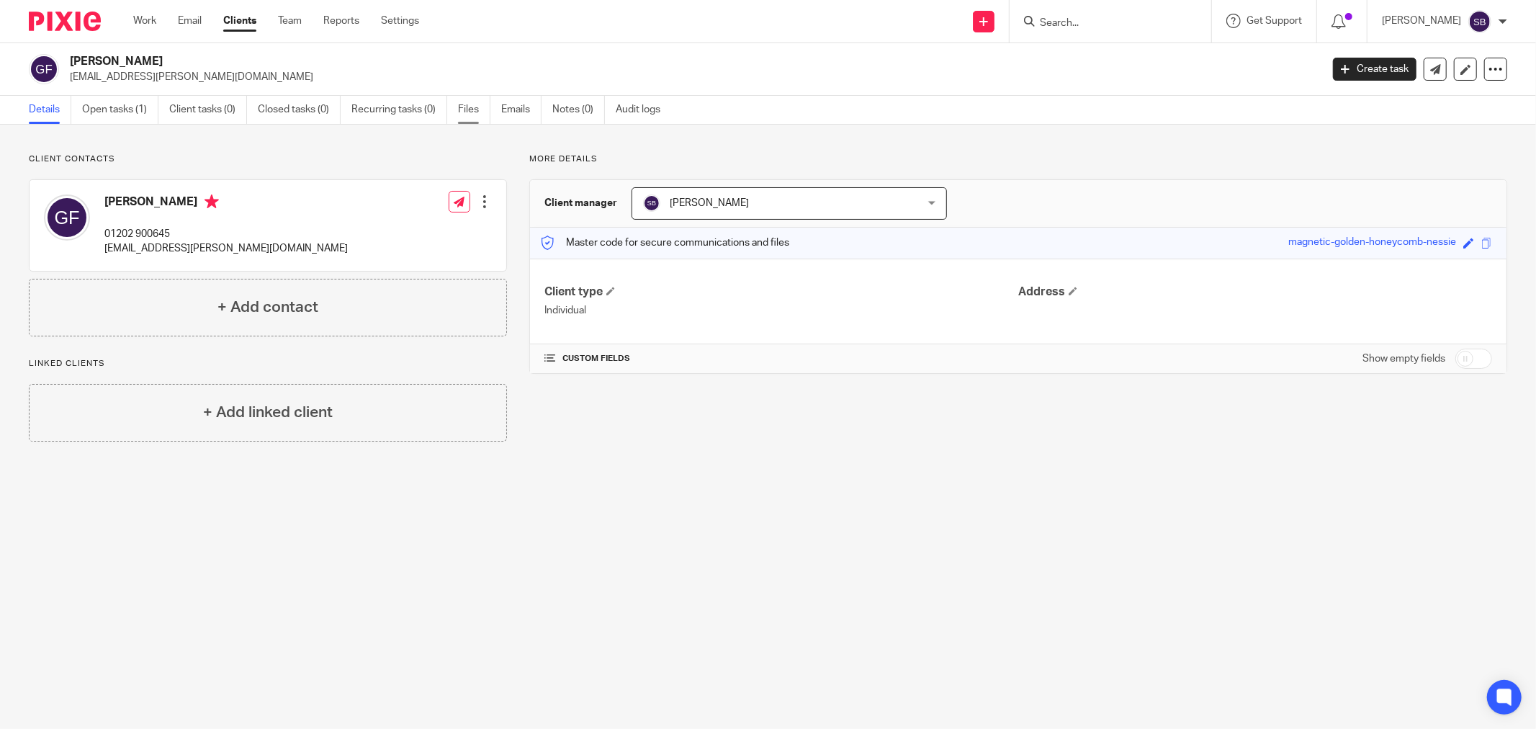
click at [468, 102] on link "Files" at bounding box center [474, 110] width 32 height 28
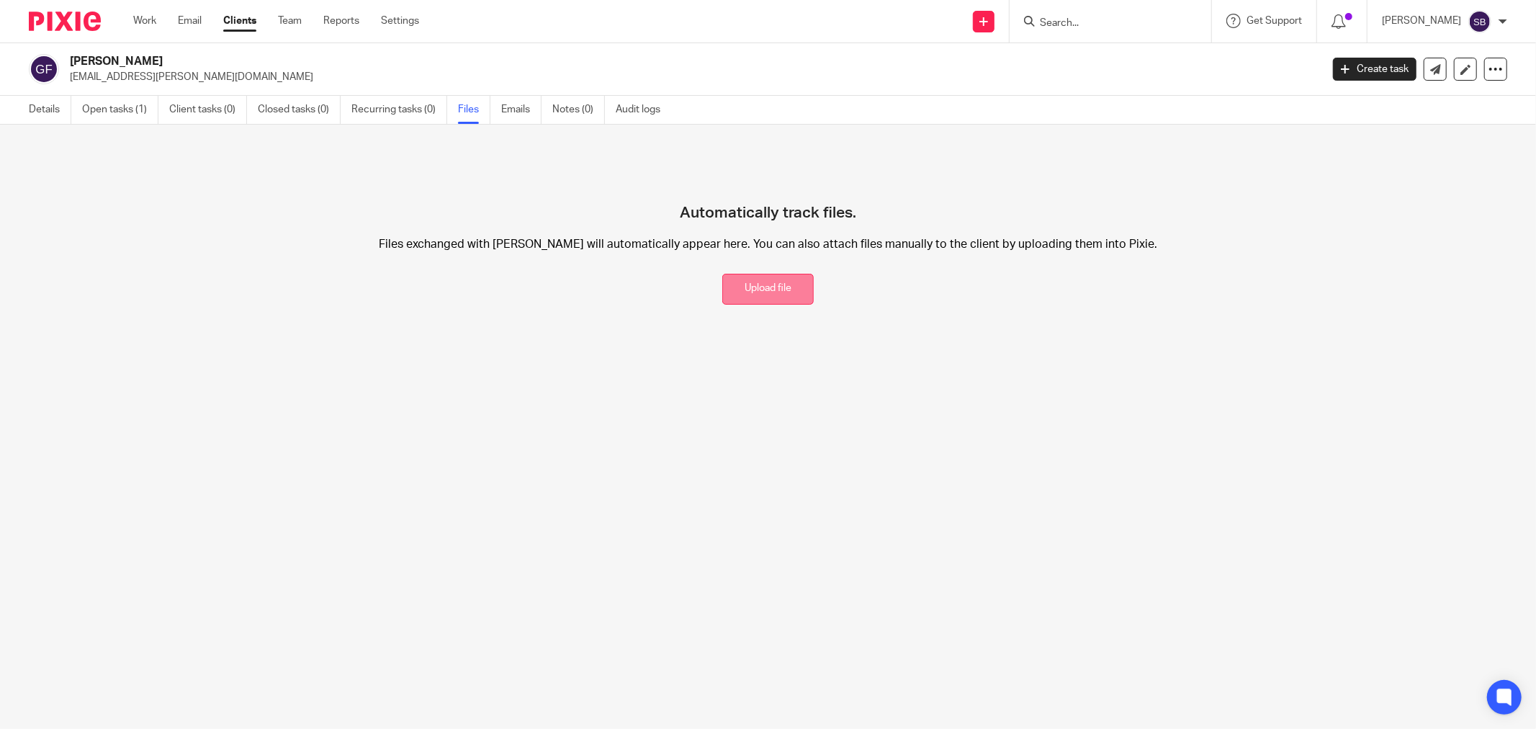
click at [776, 288] on button "Upload file" at bounding box center [767, 289] width 91 height 31
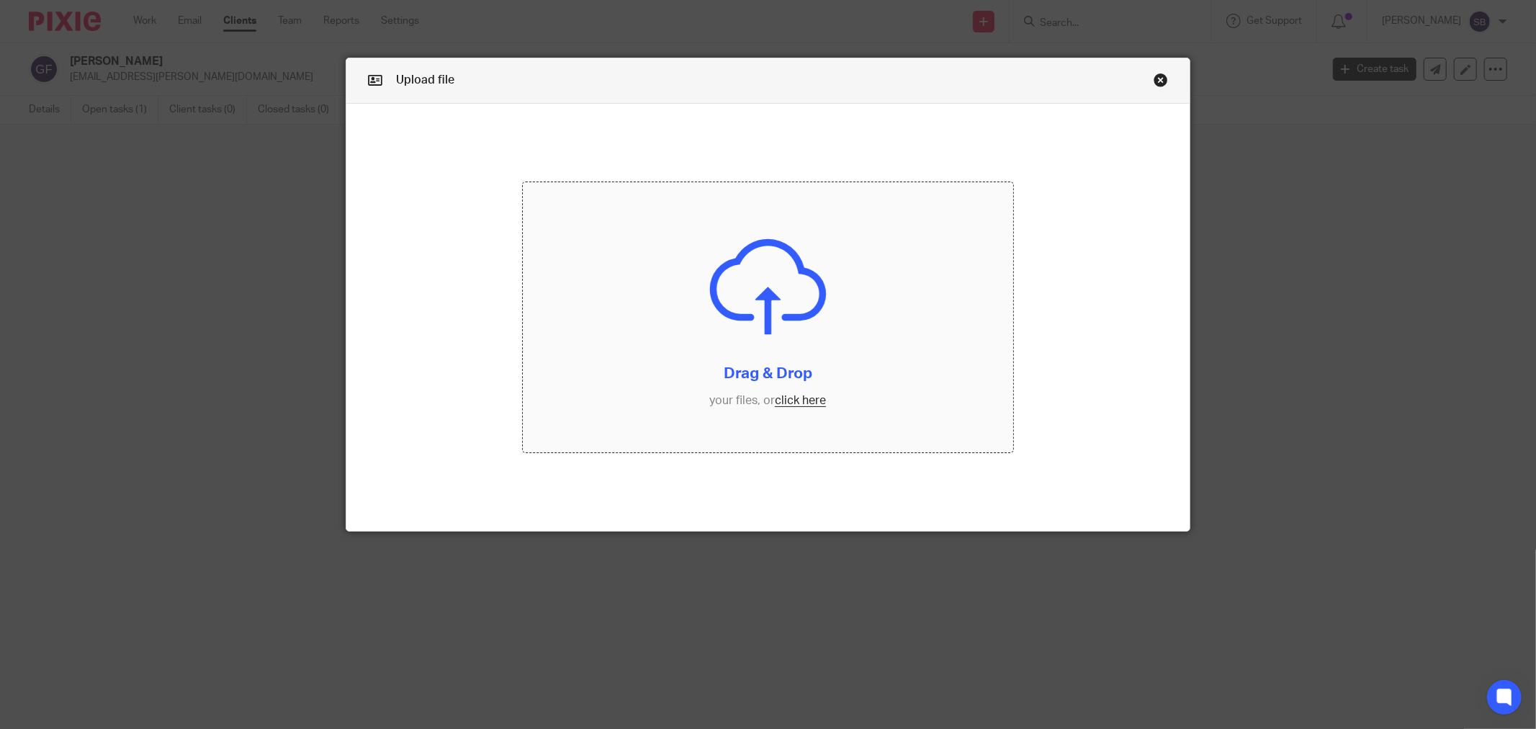
click at [794, 408] on input "file" at bounding box center [768, 317] width 490 height 270
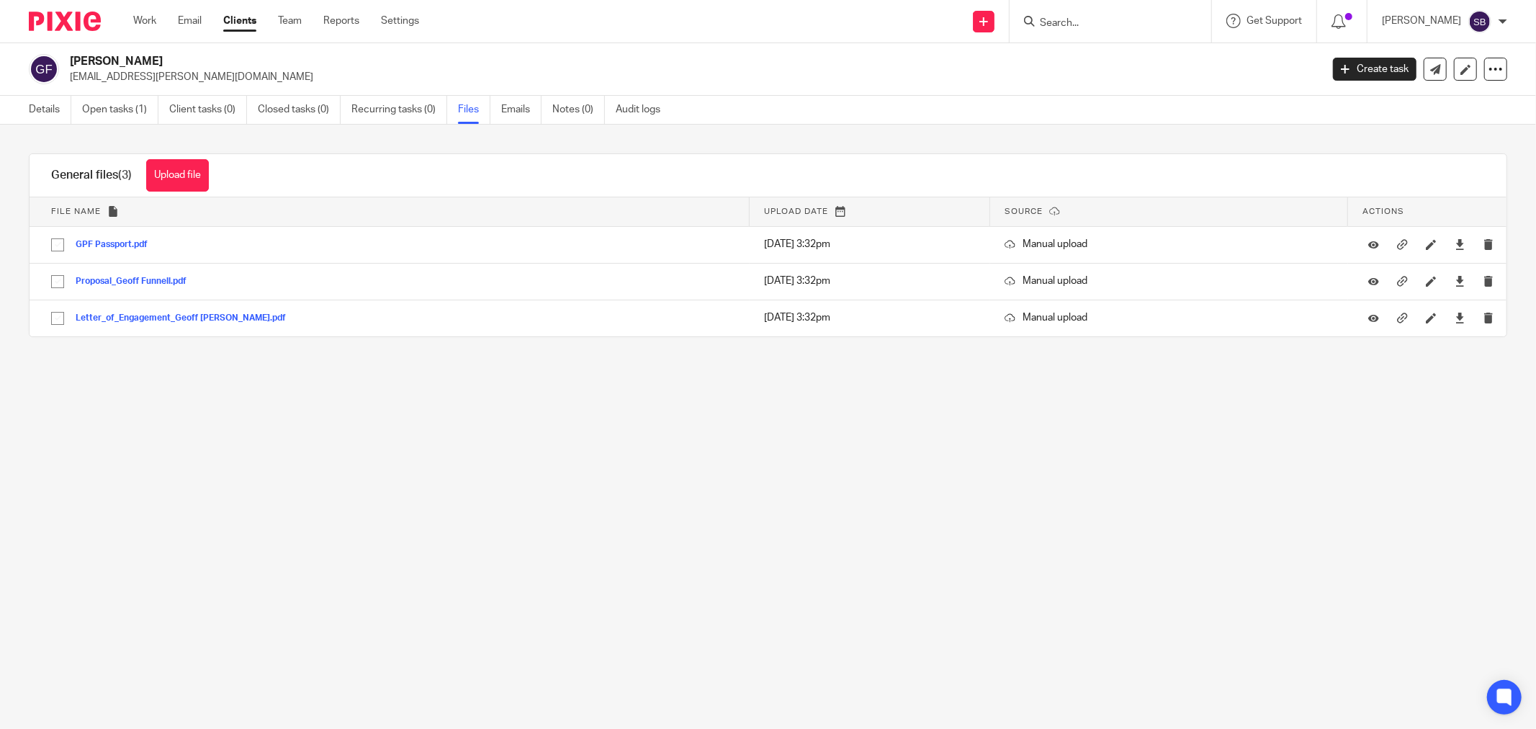
click at [1102, 17] on input "Search" at bounding box center [1104, 23] width 130 height 13
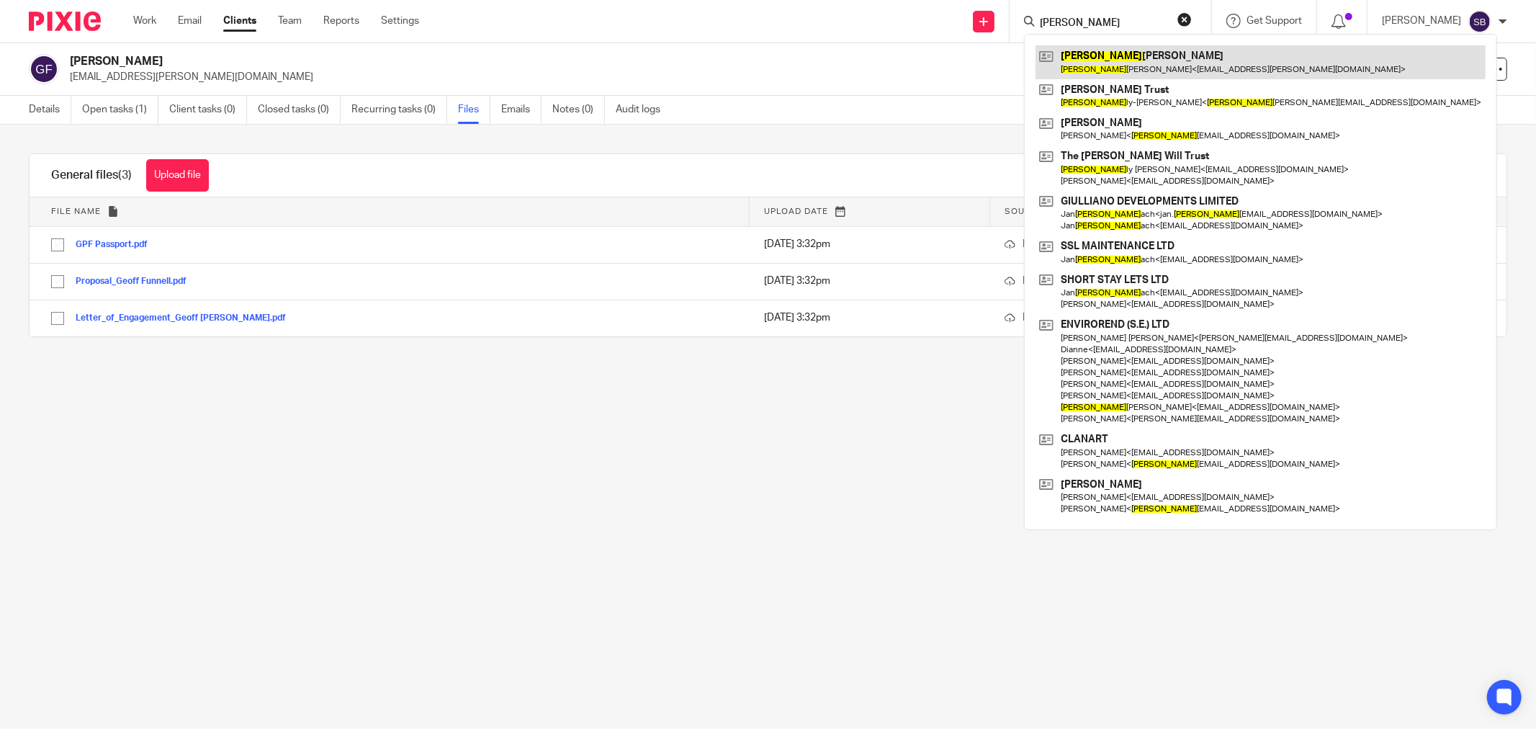
type input "[PERSON_NAME]"
click at [1118, 55] on link at bounding box center [1261, 61] width 450 height 33
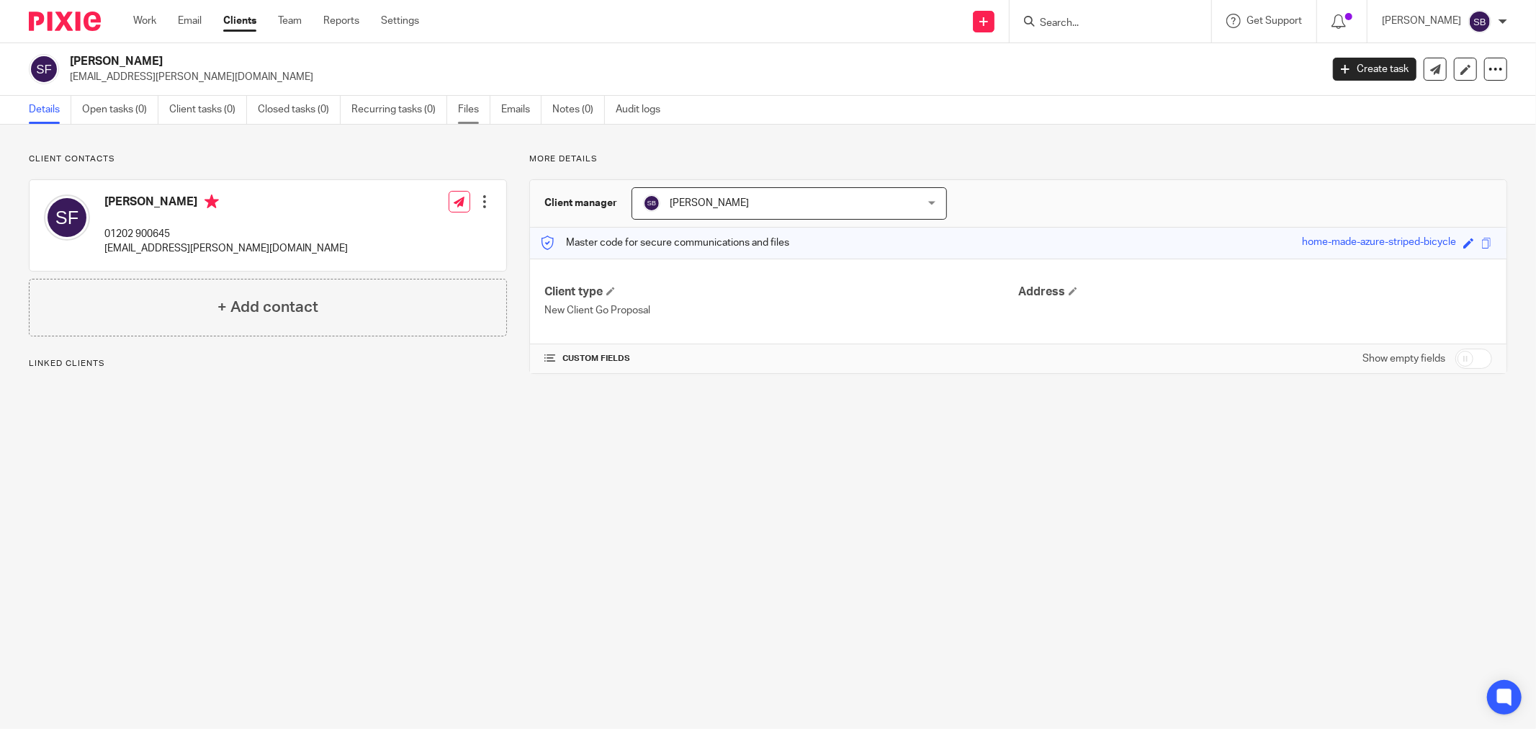
click at [472, 115] on link "Files" at bounding box center [474, 110] width 32 height 28
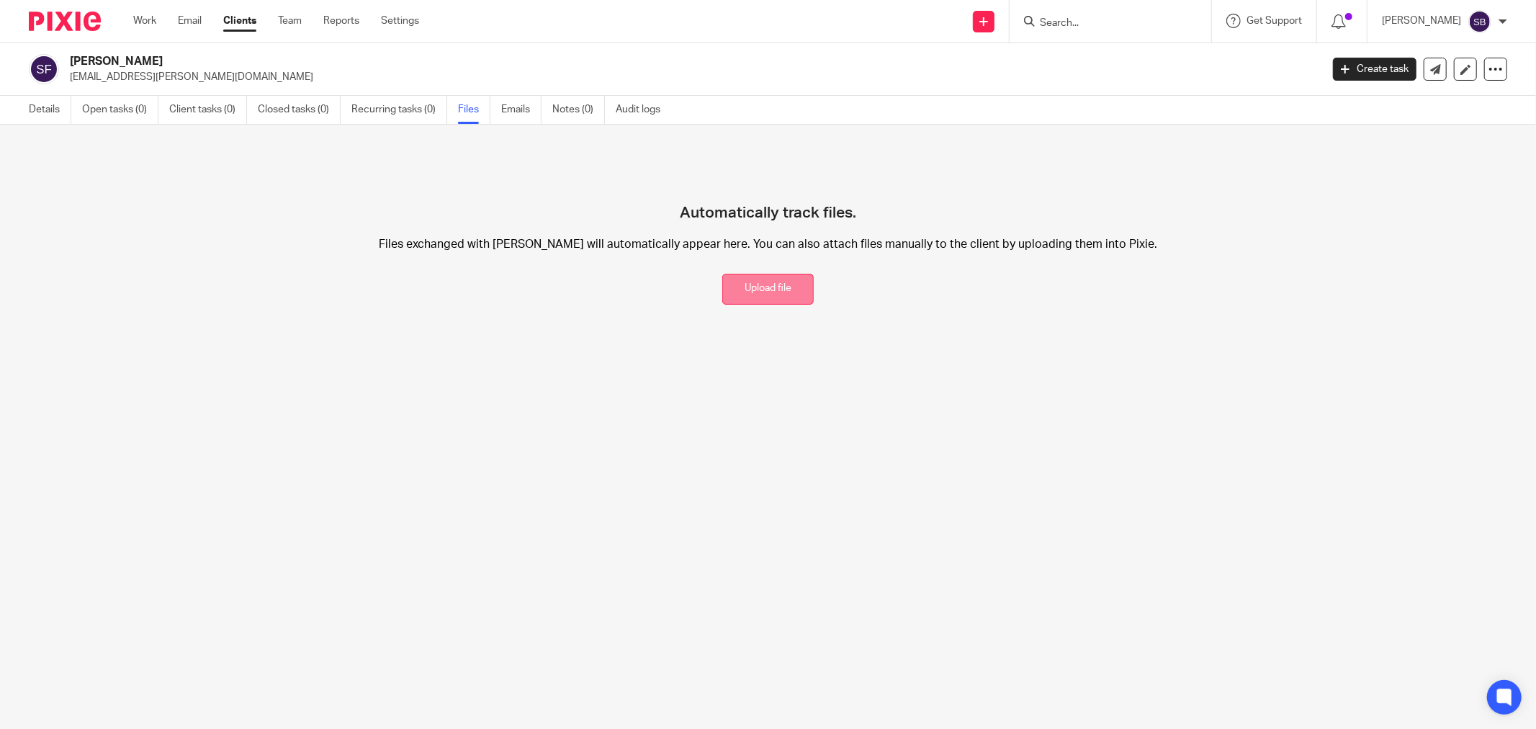
click at [766, 295] on button "Upload file" at bounding box center [767, 289] width 91 height 31
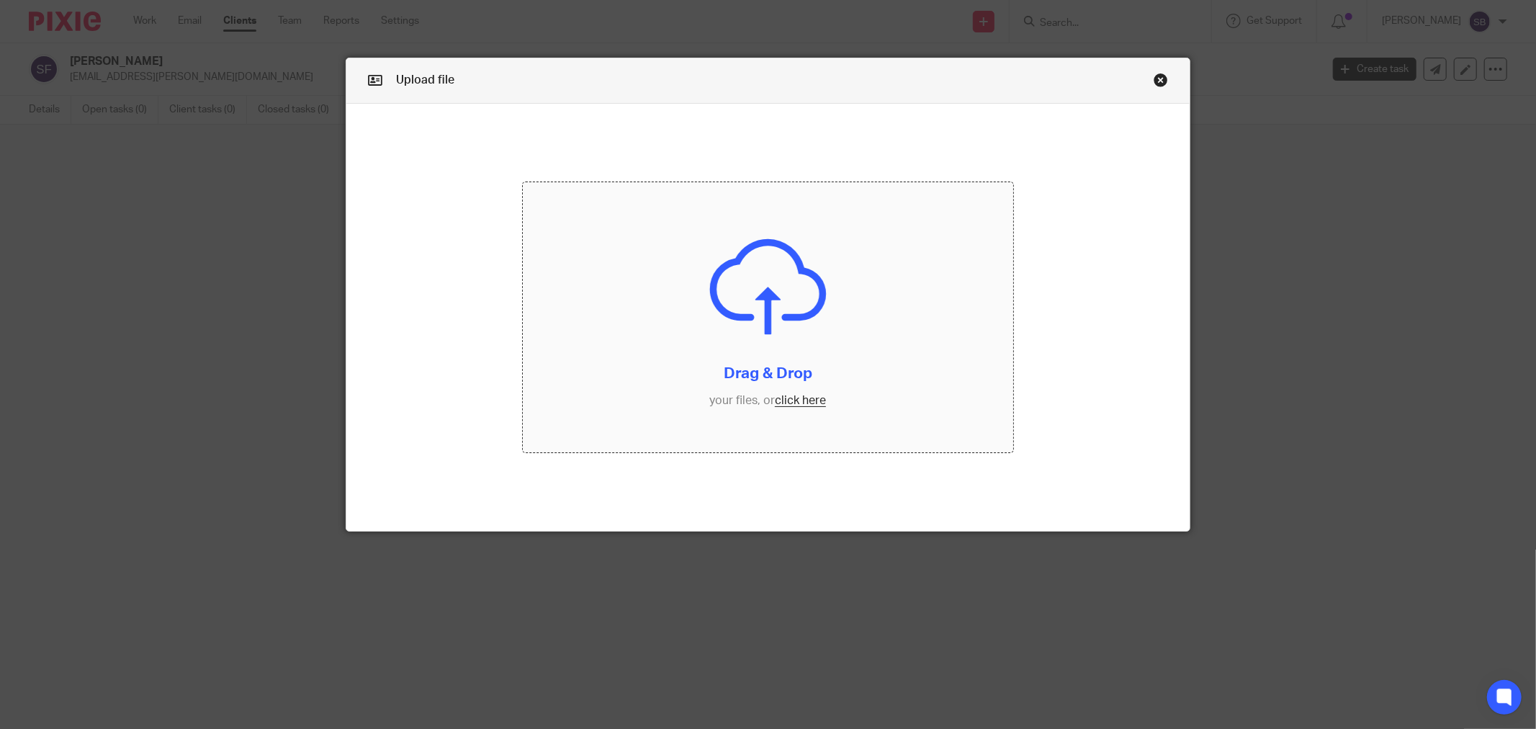
click at [784, 393] on input "file" at bounding box center [768, 317] width 490 height 270
